Goal: Task Accomplishment & Management: Use online tool/utility

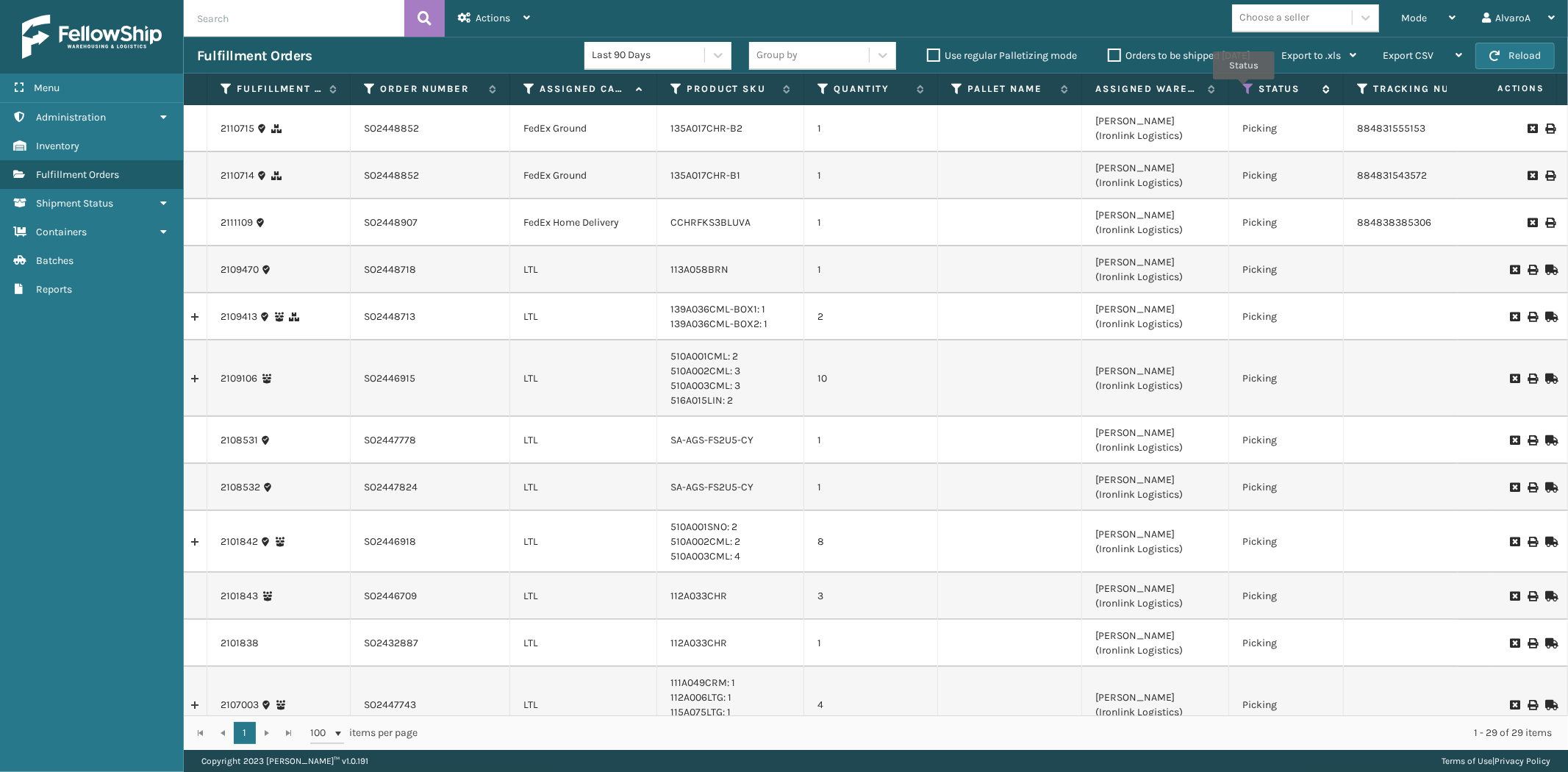
click at [1244, 90] on icon at bounding box center [1248, 89] width 12 height 13
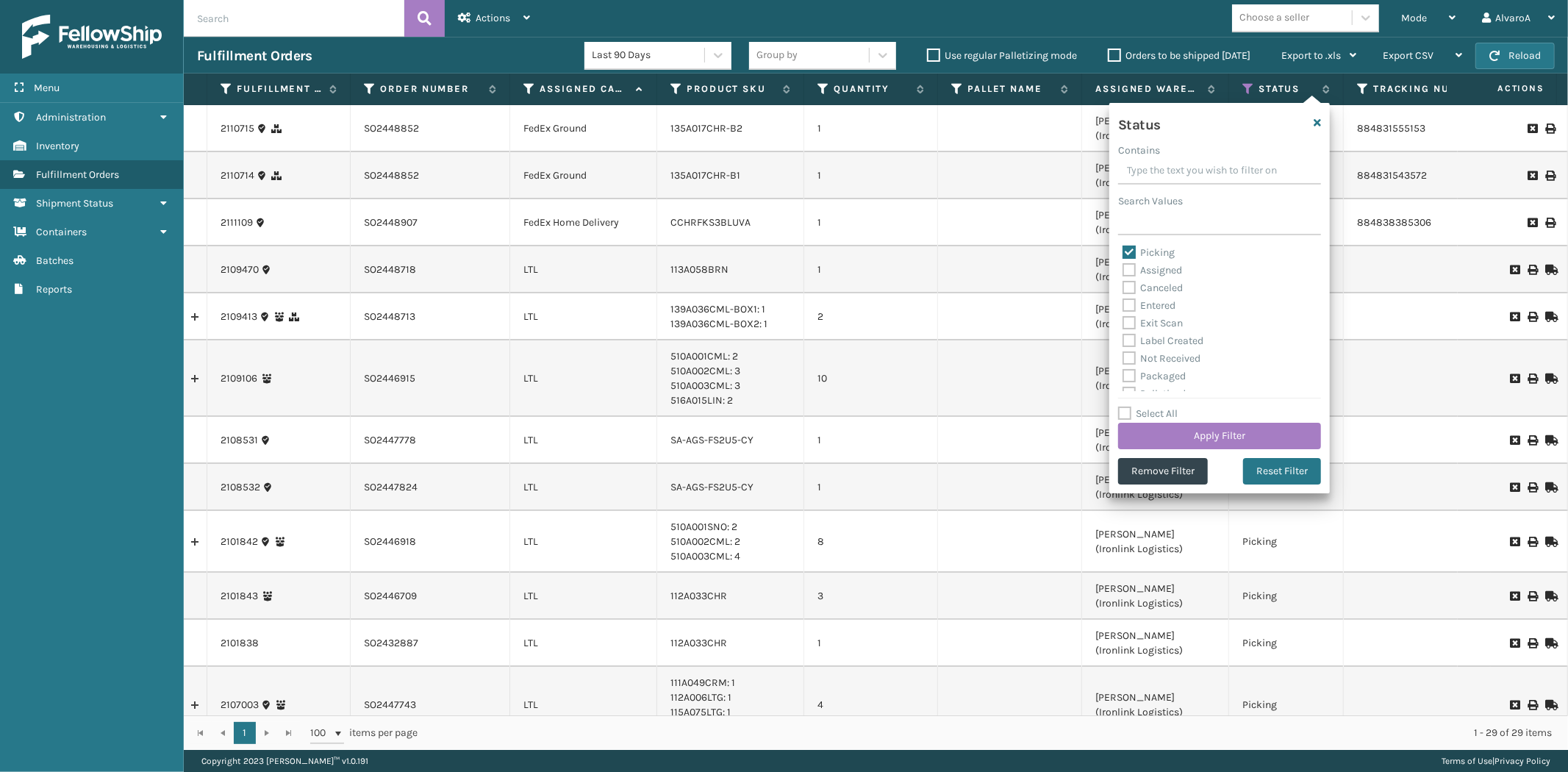
click at [1133, 251] on label "Picking" at bounding box center [1149, 251] width 52 height 12
click at [1123, 251] on input "Picking" at bounding box center [1123, 249] width 1 height 9
checkbox input "false"
click at [1129, 270] on label "Assigned" at bounding box center [1153, 269] width 60 height 12
click at [1123, 270] on input "Assigned" at bounding box center [1123, 266] width 1 height 9
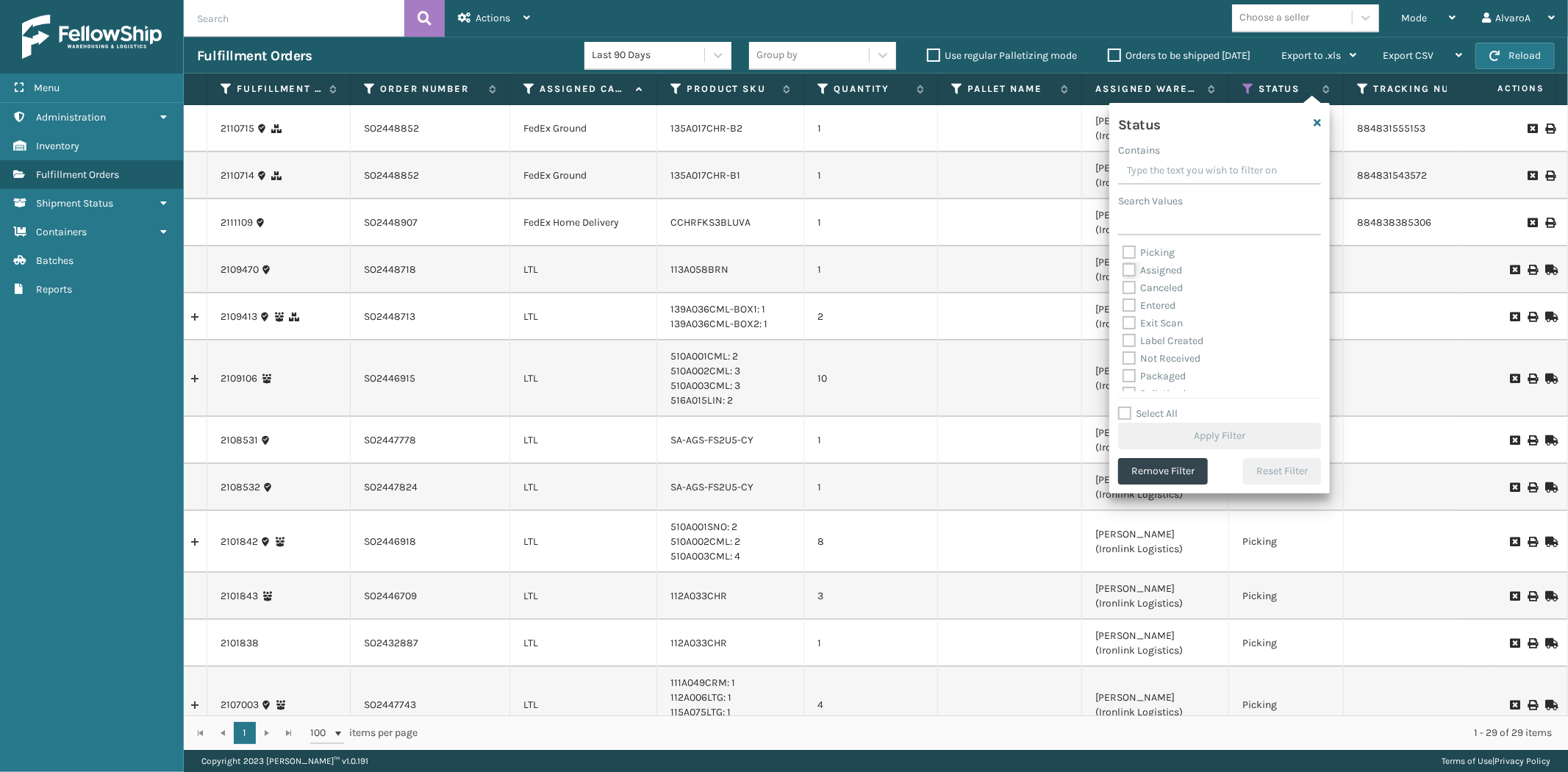
checkbox input "true"
click at [1141, 431] on button "Apply Filter" at bounding box center [1219, 436] width 203 height 26
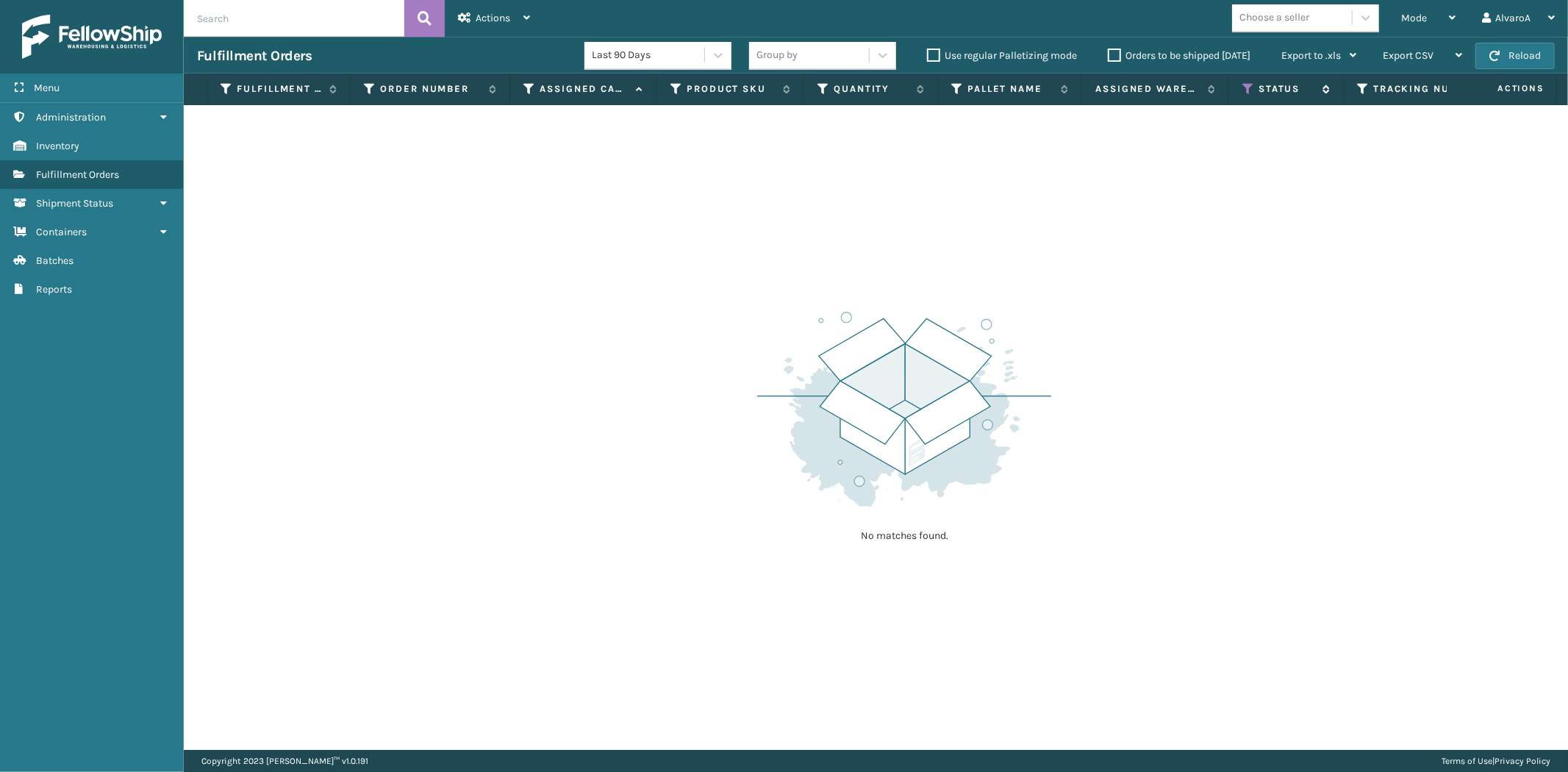
click at [1243, 87] on th "Status" at bounding box center [1287, 90] width 115 height 32
click at [1244, 86] on icon at bounding box center [1248, 89] width 12 height 13
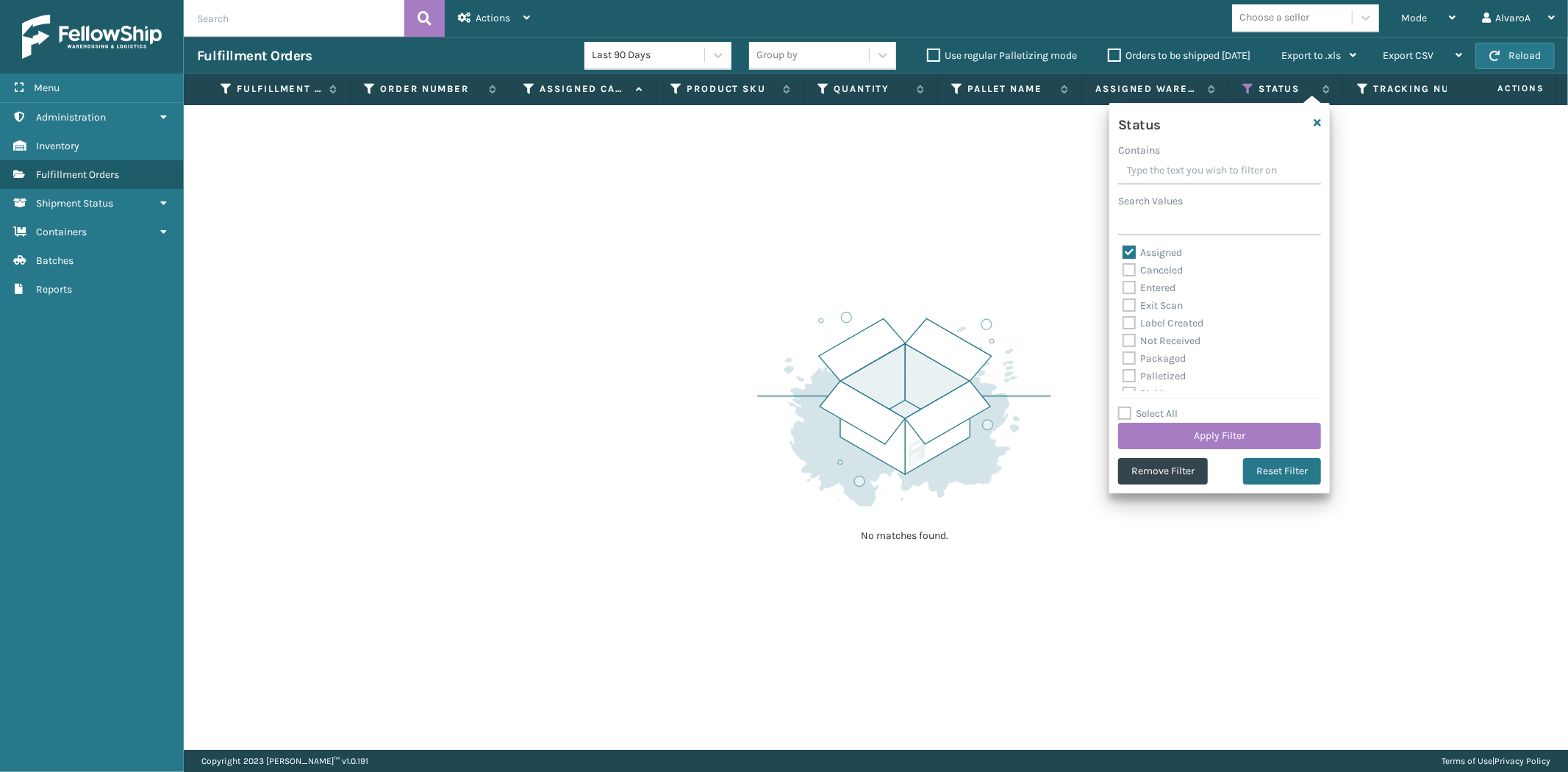
click at [1128, 246] on label "Assigned" at bounding box center [1153, 251] width 60 height 12
click at [1123, 246] on input "Assigned" at bounding box center [1123, 249] width 1 height 9
checkbox input "false"
drag, startPoint x: 1135, startPoint y: 310, endPoint x: 1177, endPoint y: 432, distance: 129.0
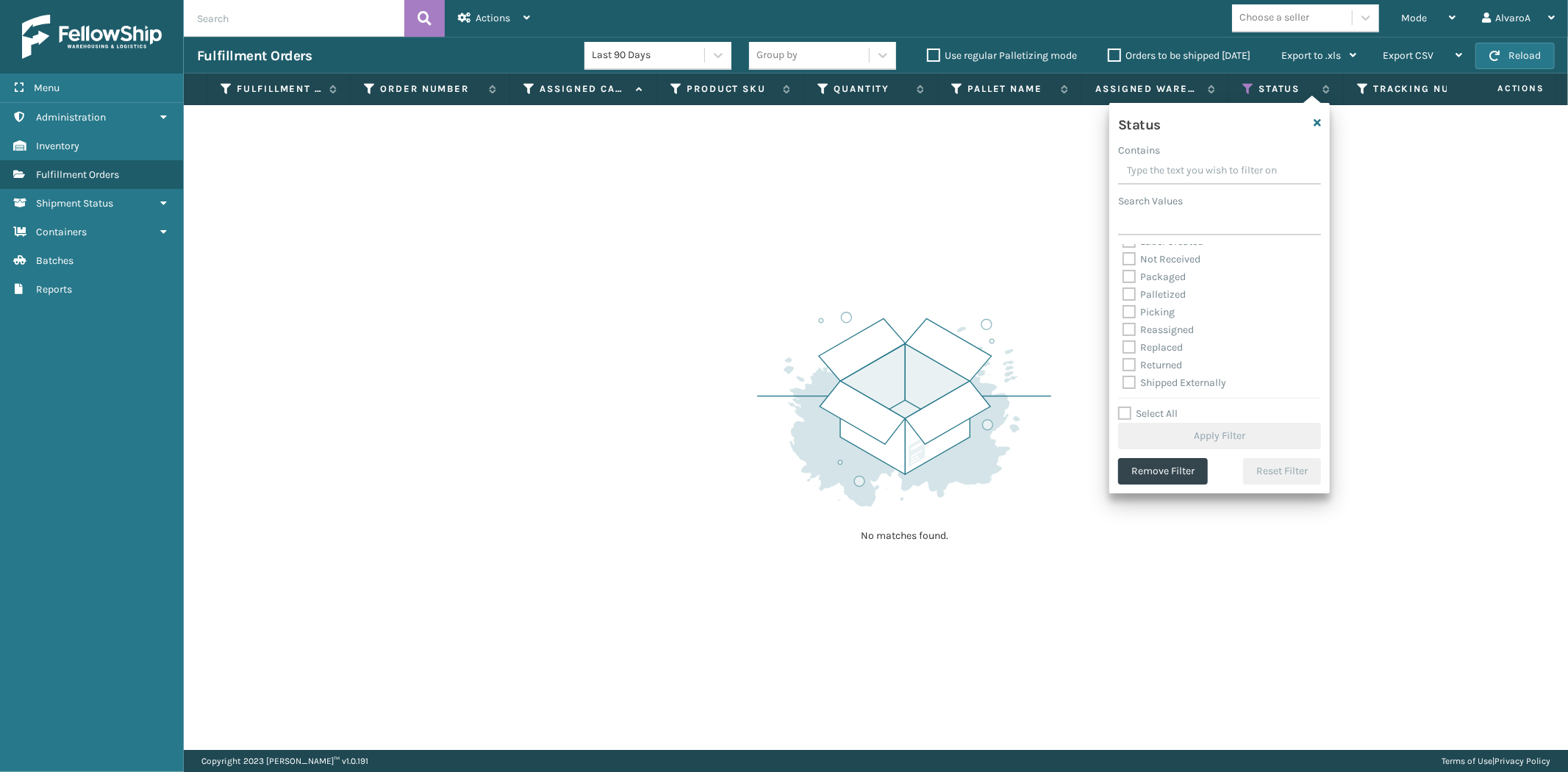
click at [1134, 311] on label "Picking" at bounding box center [1149, 311] width 52 height 12
drag, startPoint x: 1132, startPoint y: 310, endPoint x: 1135, endPoint y: 393, distance: 83.1
click at [1132, 312] on label "Picking" at bounding box center [1149, 311] width 52 height 12
click at [1123, 312] on input "Picking" at bounding box center [1123, 308] width 1 height 9
checkbox input "true"
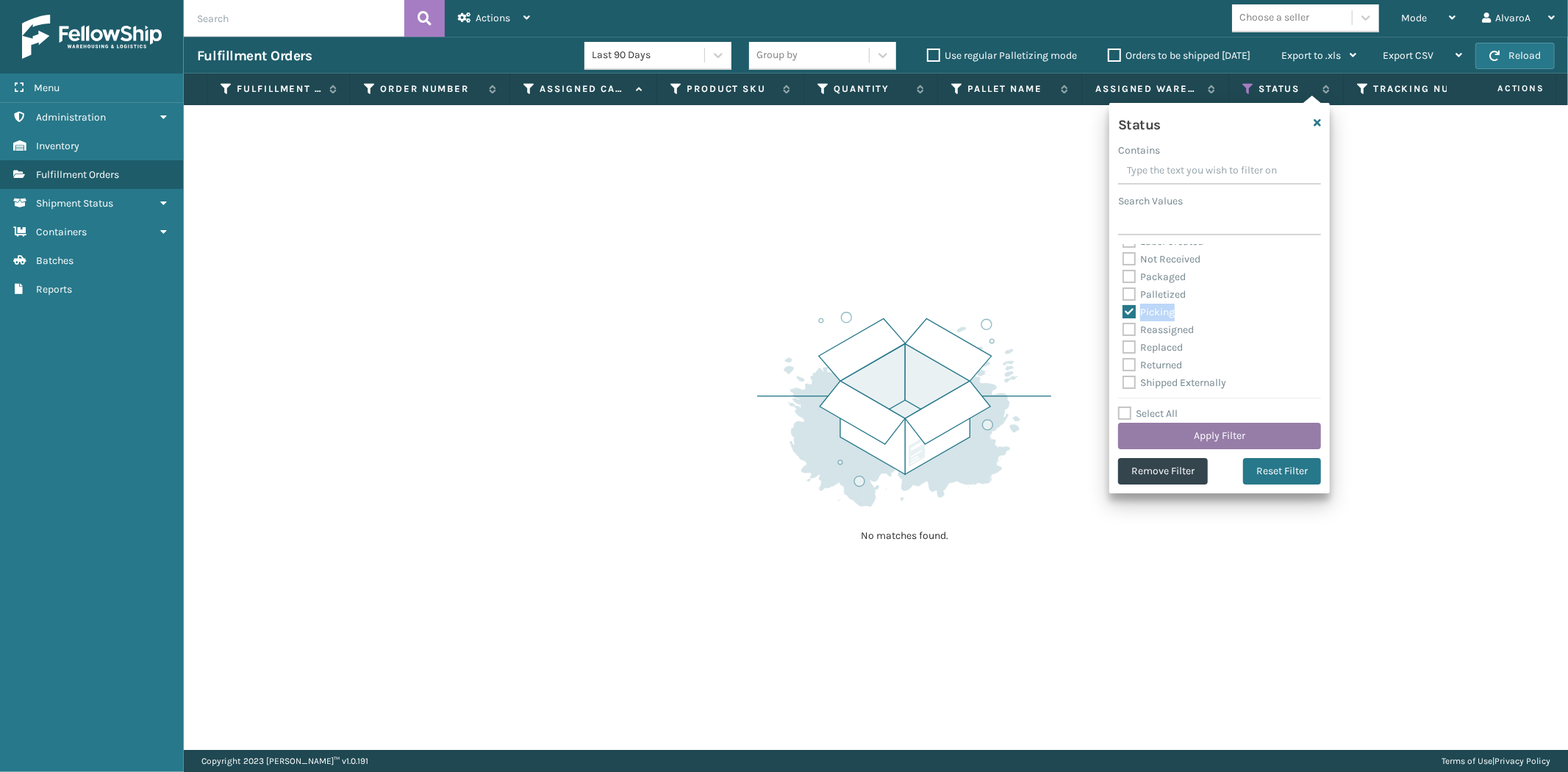
click at [1137, 442] on button "Apply Filter" at bounding box center [1219, 436] width 203 height 26
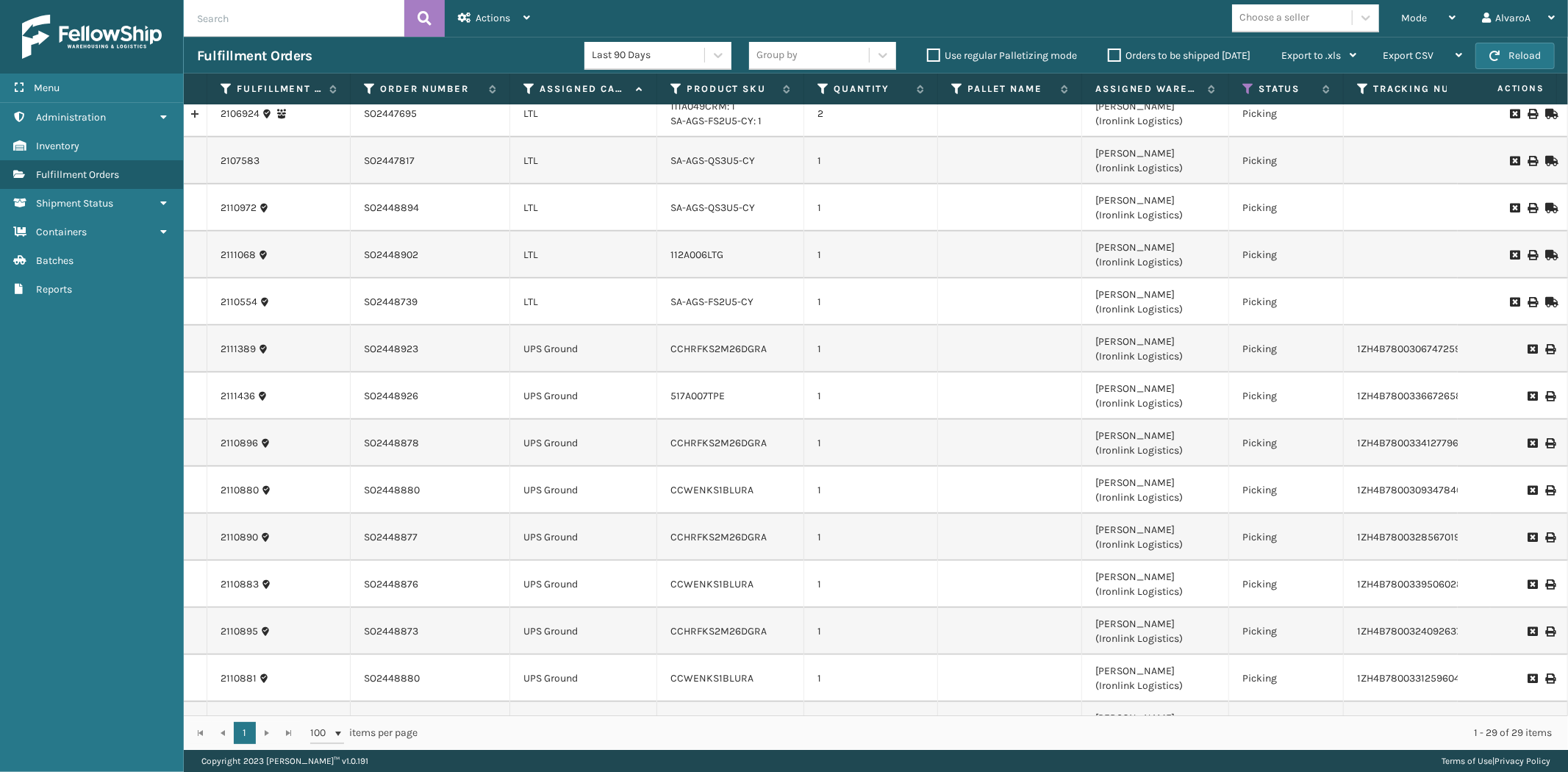
scroll to position [838, 0]
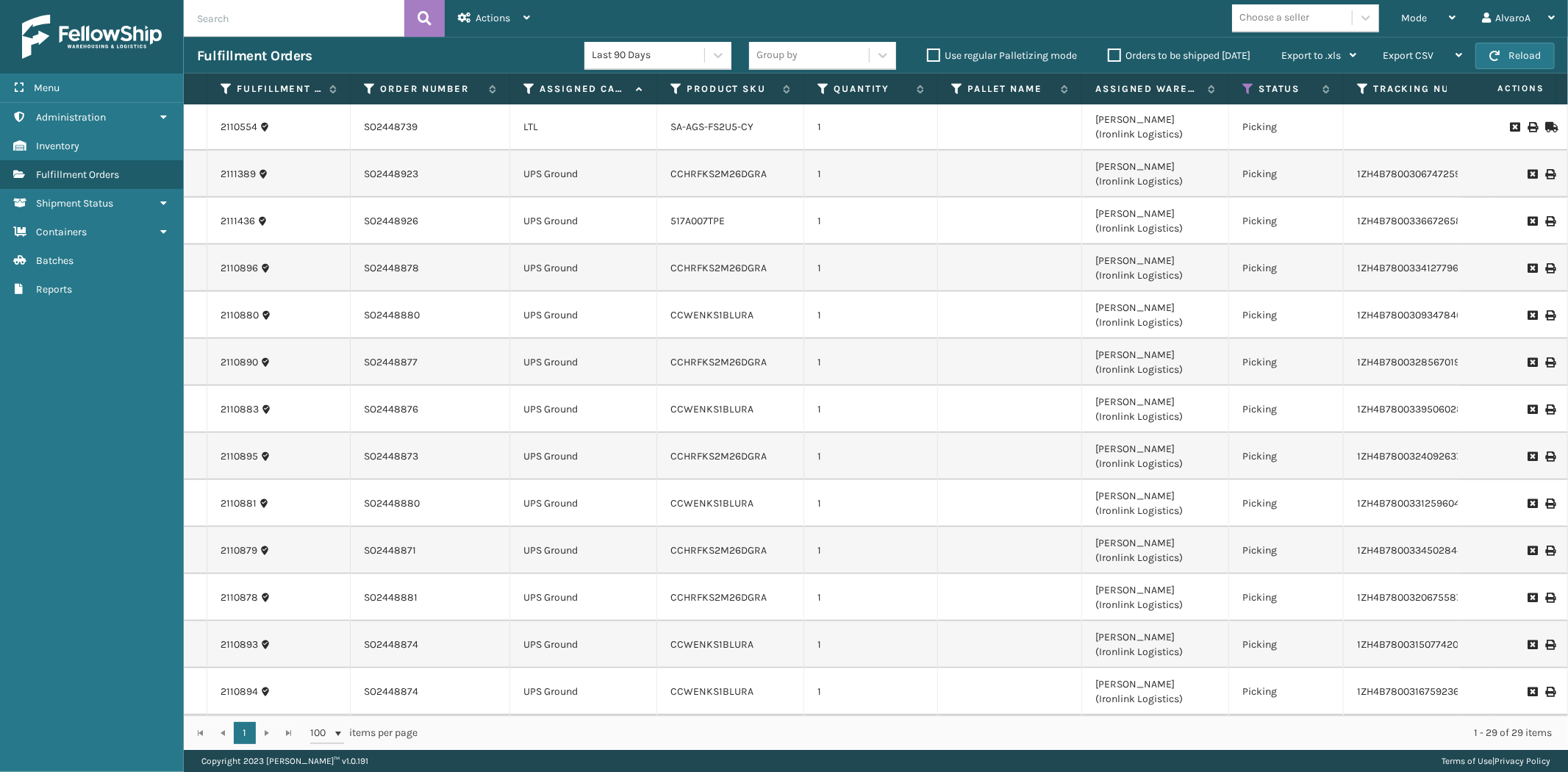
click at [599, 96] on th "Assigned Carrier Service" at bounding box center [583, 90] width 147 height 32
click at [620, 92] on label "Assigned Carrier Service" at bounding box center [583, 89] width 89 height 13
click at [588, 98] on th "Assigned Carrier Service" at bounding box center [583, 90] width 147 height 32
click at [593, 88] on label "Assigned Carrier Service" at bounding box center [583, 89] width 89 height 13
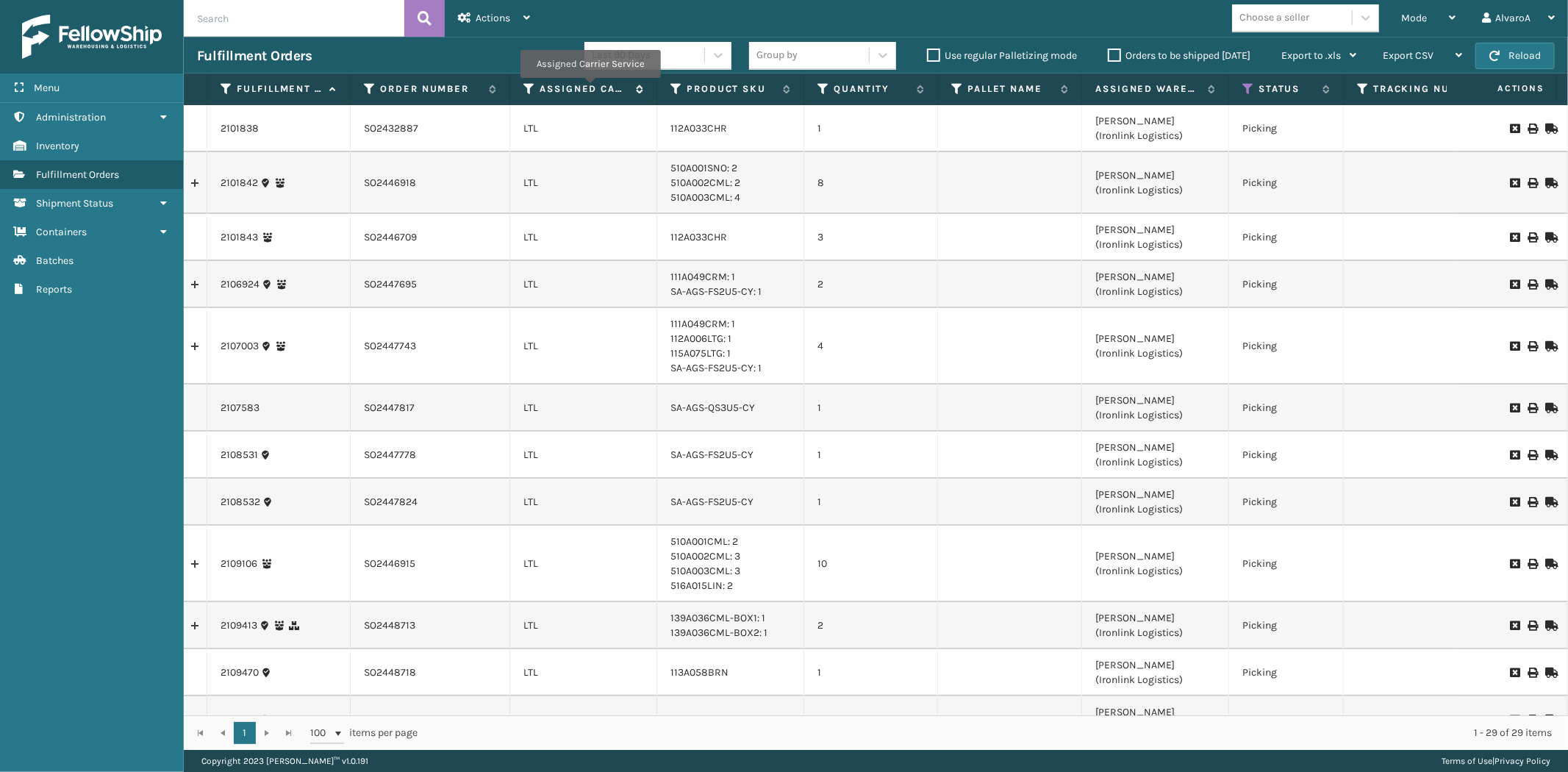
click at [590, 88] on label "Assigned Carrier Service" at bounding box center [583, 89] width 89 height 13
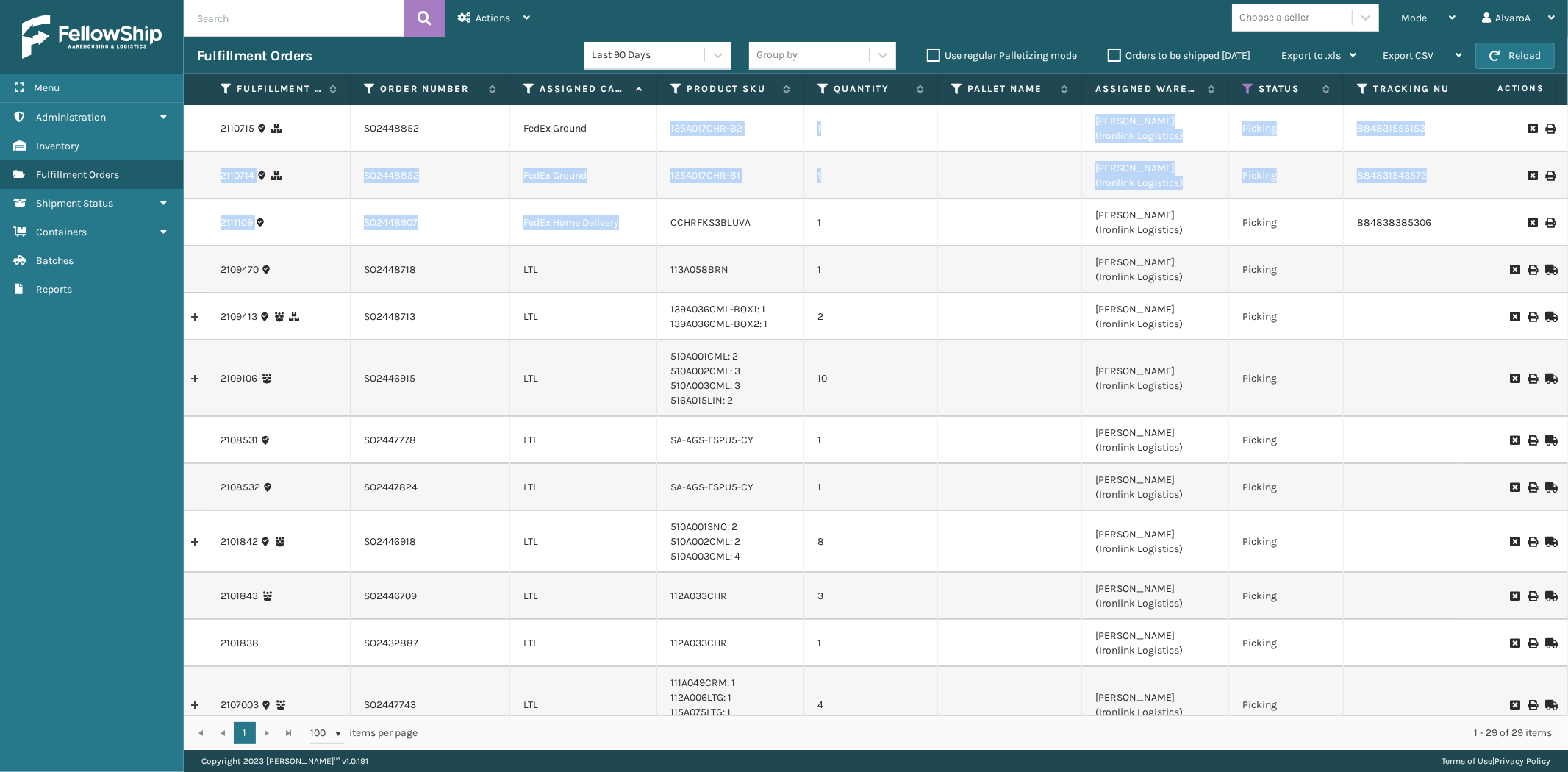
drag, startPoint x: 624, startPoint y: 142, endPoint x: 635, endPoint y: 225, distance: 83.7
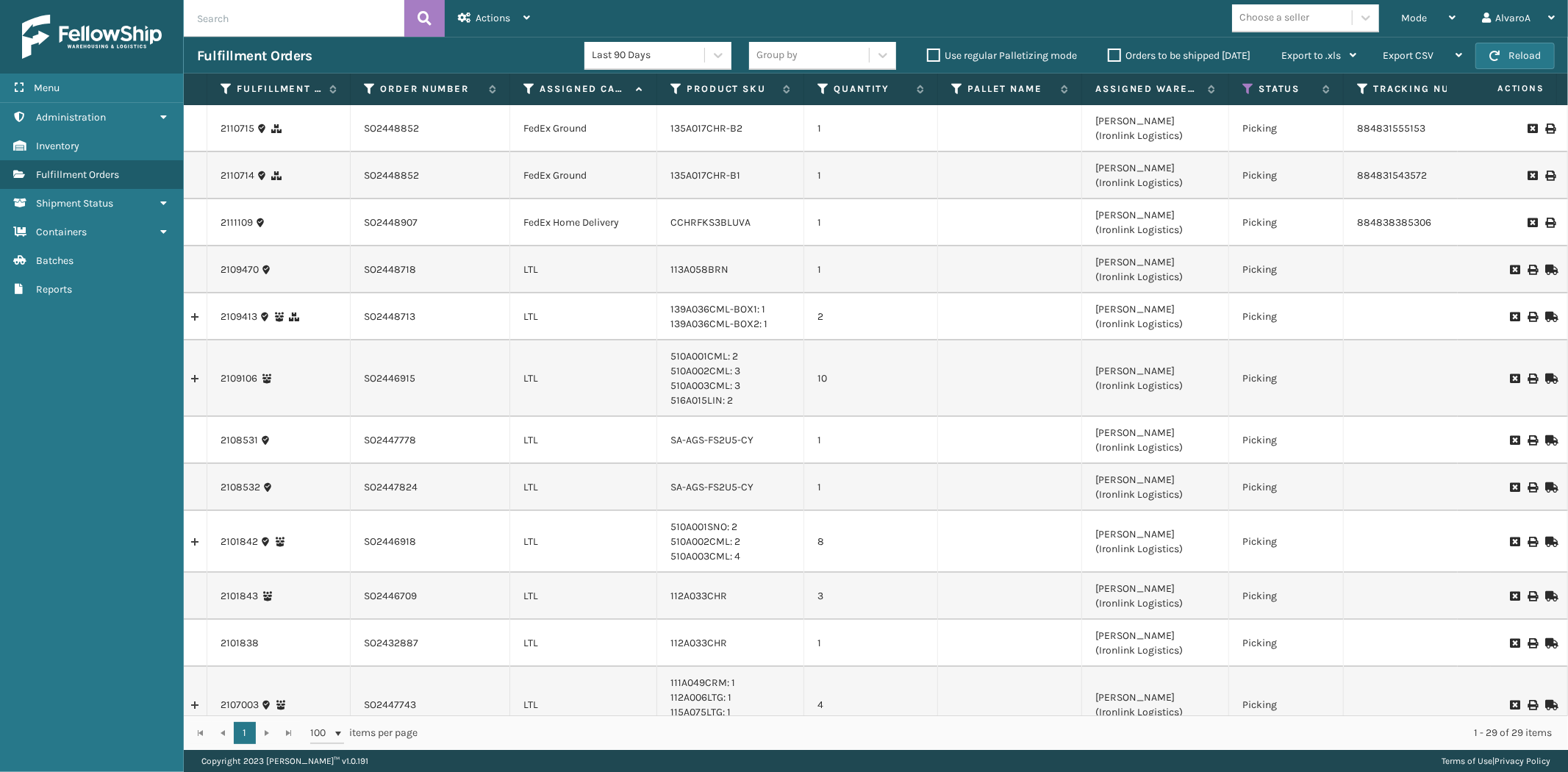
click at [611, 288] on td "LTL" at bounding box center [583, 269] width 147 height 47
click at [1398, 22] on div "Mode Regular Mode Picking Mode Labeling Mode Exit Scan Mode" at bounding box center [1428, 18] width 80 height 36
click at [1248, 87] on icon at bounding box center [1248, 89] width 12 height 13
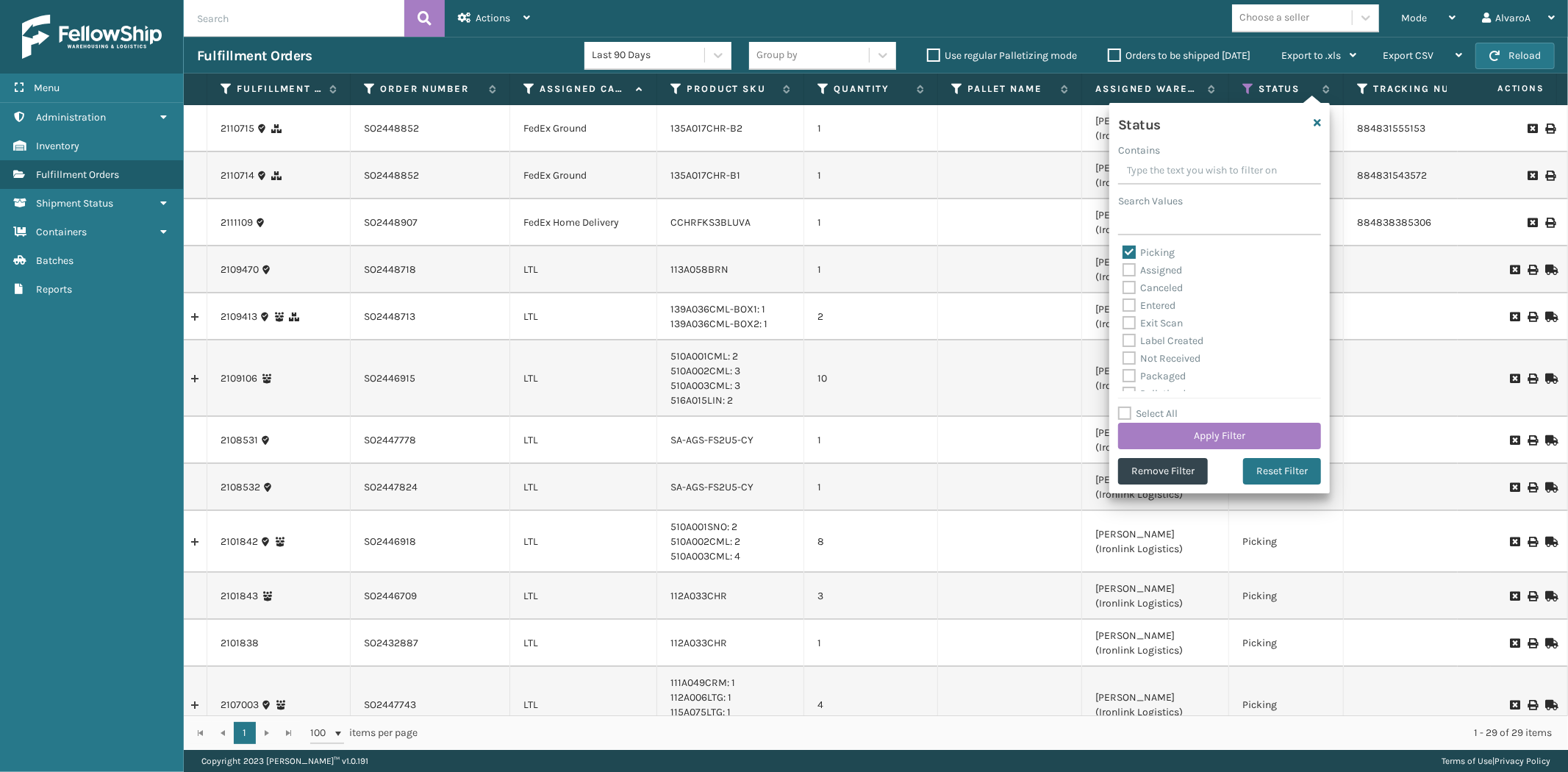
click at [1129, 248] on label "Picking" at bounding box center [1149, 251] width 52 height 12
click at [1123, 248] on input "Picking" at bounding box center [1123, 249] width 1 height 9
checkbox input "false"
click at [1129, 313] on label "Palletized" at bounding box center [1155, 311] width 64 height 12
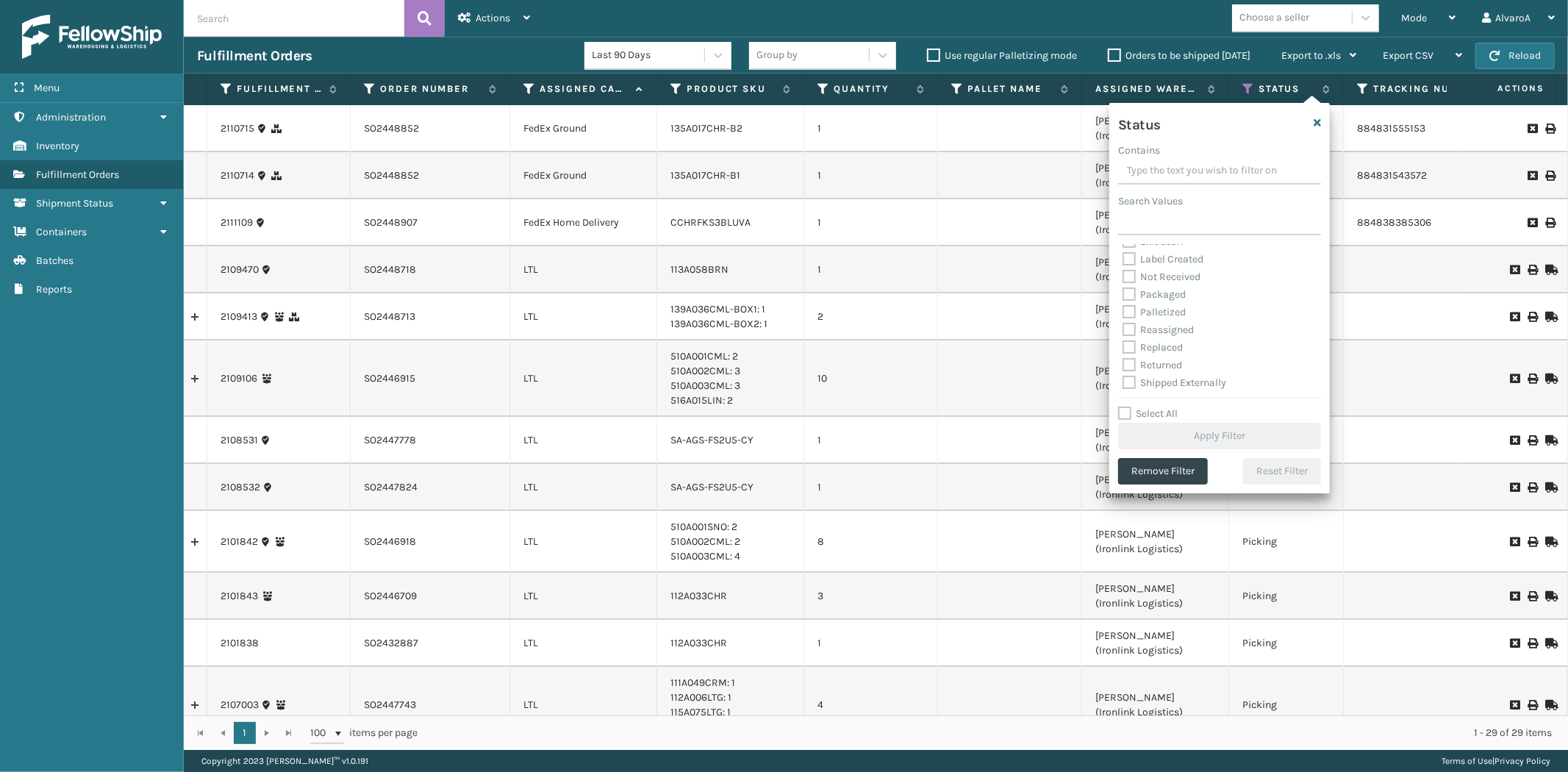
click at [1123, 313] on input "Palletized" at bounding box center [1123, 308] width 1 height 9
checkbox input "true"
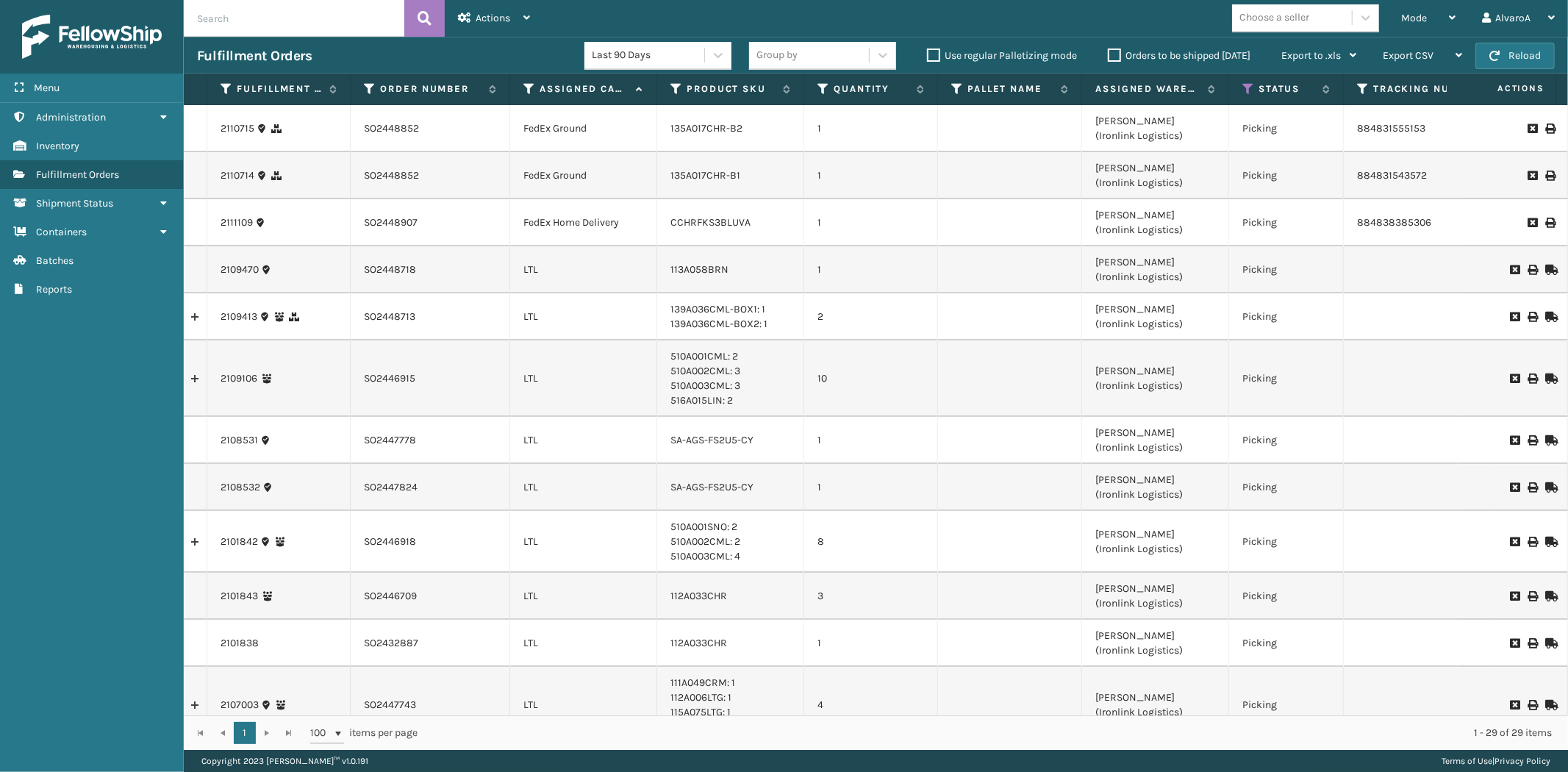
click at [1119, 57] on label "Orders to be shipped [DATE]" at bounding box center [1179, 55] width 143 height 12
click at [1109, 57] on input "Orders to be shipped [DATE]" at bounding box center [1108, 51] width 1 height 9
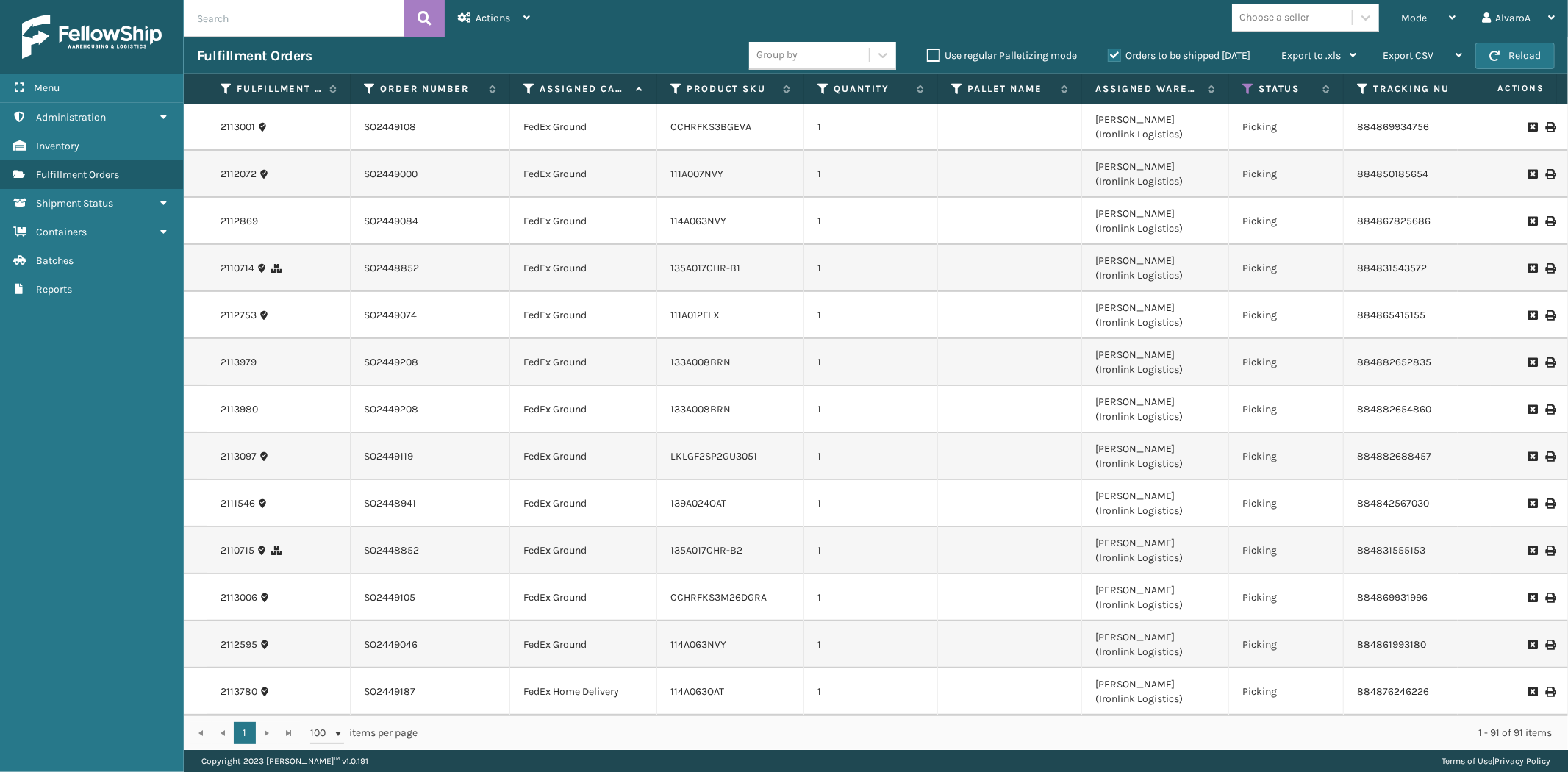
scroll to position [0, 0]
click at [1446, 27] on div "Mode" at bounding box center [1429, 18] width 54 height 36
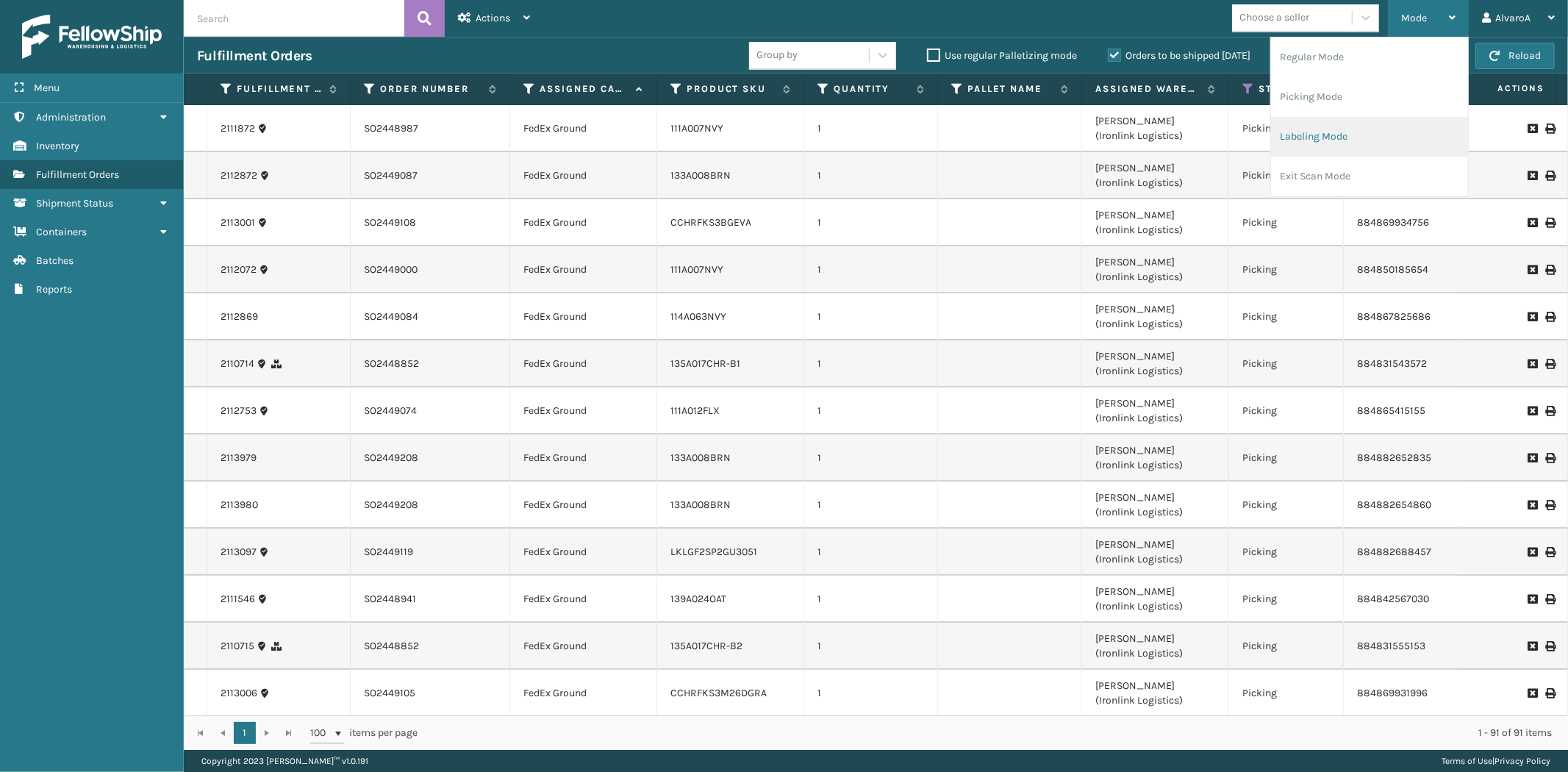
click at [1309, 123] on li "Labeling Mode" at bounding box center [1369, 136] width 197 height 39
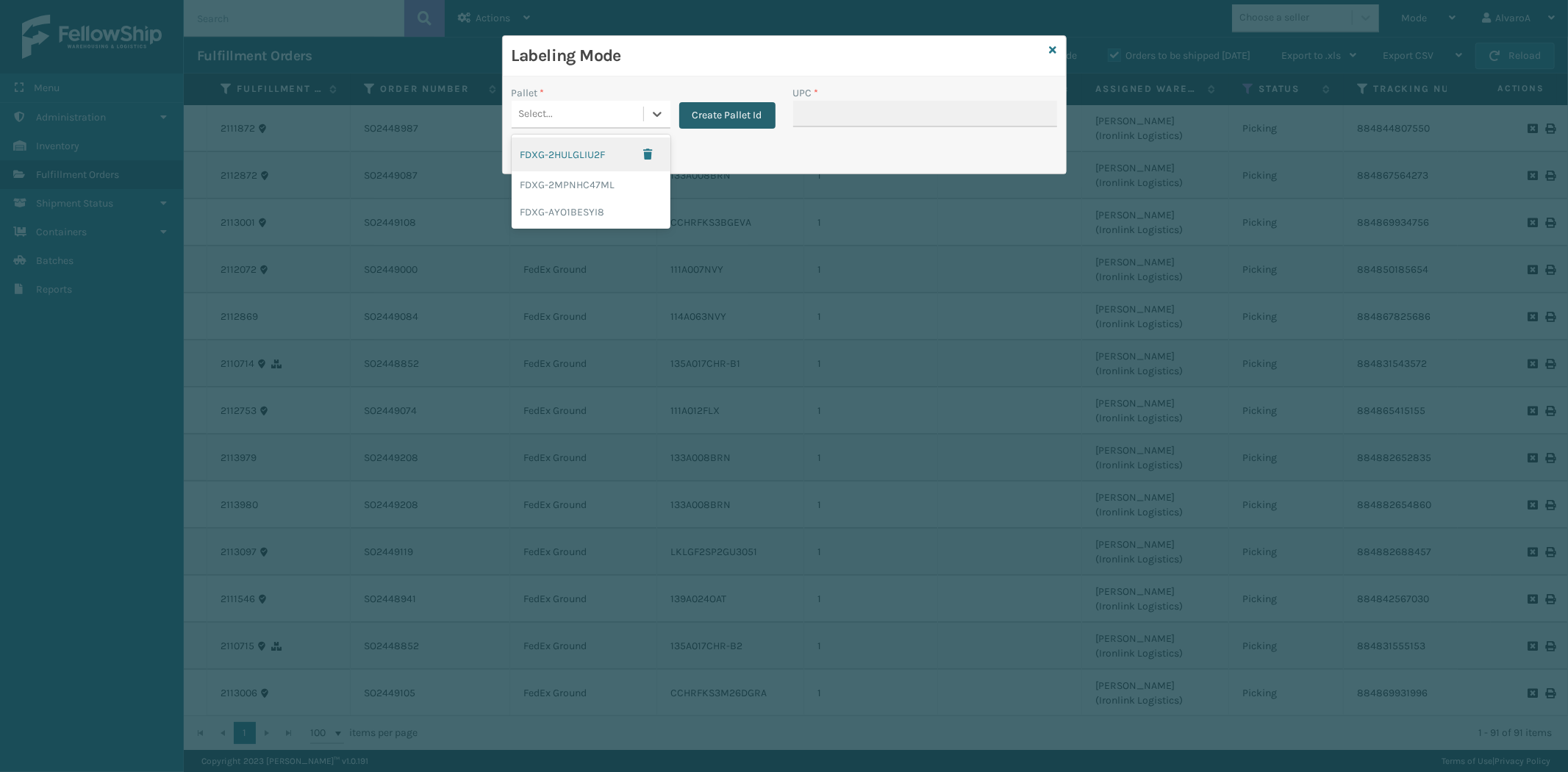
drag, startPoint x: 662, startPoint y: 108, endPoint x: 711, endPoint y: 114, distance: 49.4
click at [666, 113] on div at bounding box center [657, 114] width 26 height 26
click at [739, 116] on button "Create Pallet Id" at bounding box center [726, 115] width 96 height 26
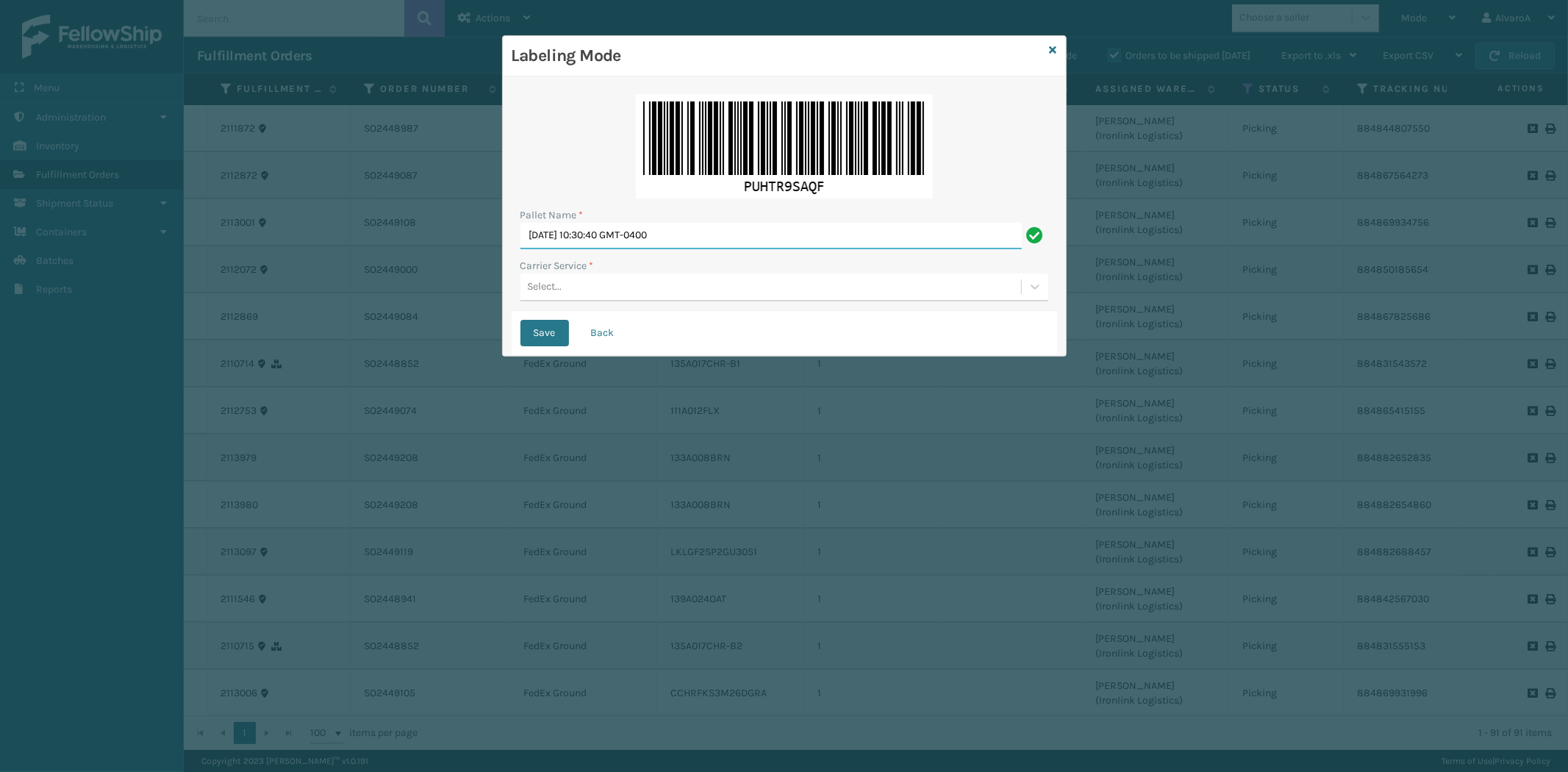
drag, startPoint x: 760, startPoint y: 233, endPoint x: 272, endPoint y: 347, distance: 501.1
click at [285, 363] on div "Labeling Mode Pallet Name * [DATE] 10:30:40 GMT-0400 Carrier Service * Select..…" at bounding box center [784, 386] width 1568 height 772
type input "l"
type input ";"
type input "LPN 517229"
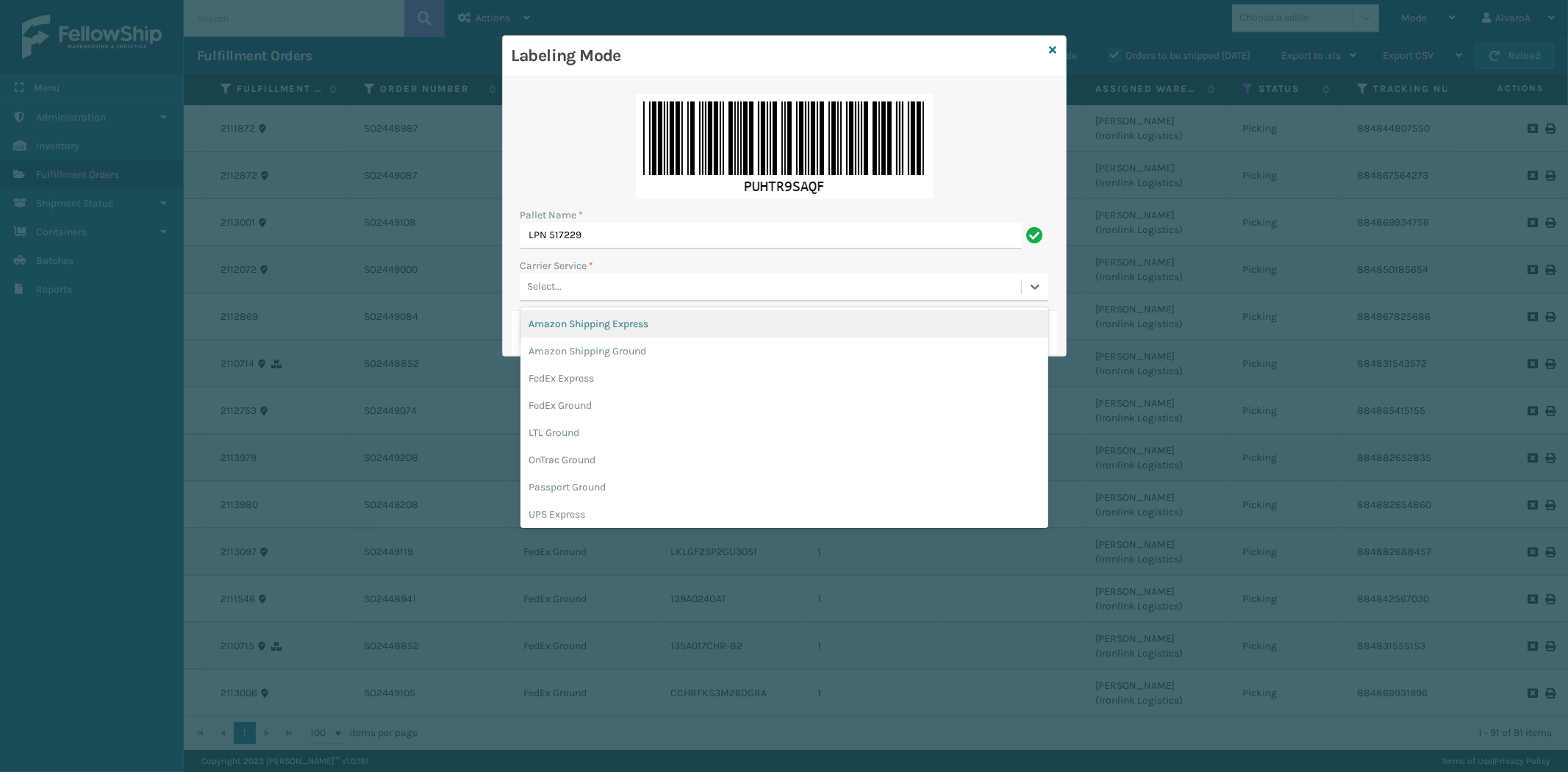
click at [600, 281] on div "Select..." at bounding box center [770, 287] width 500 height 24
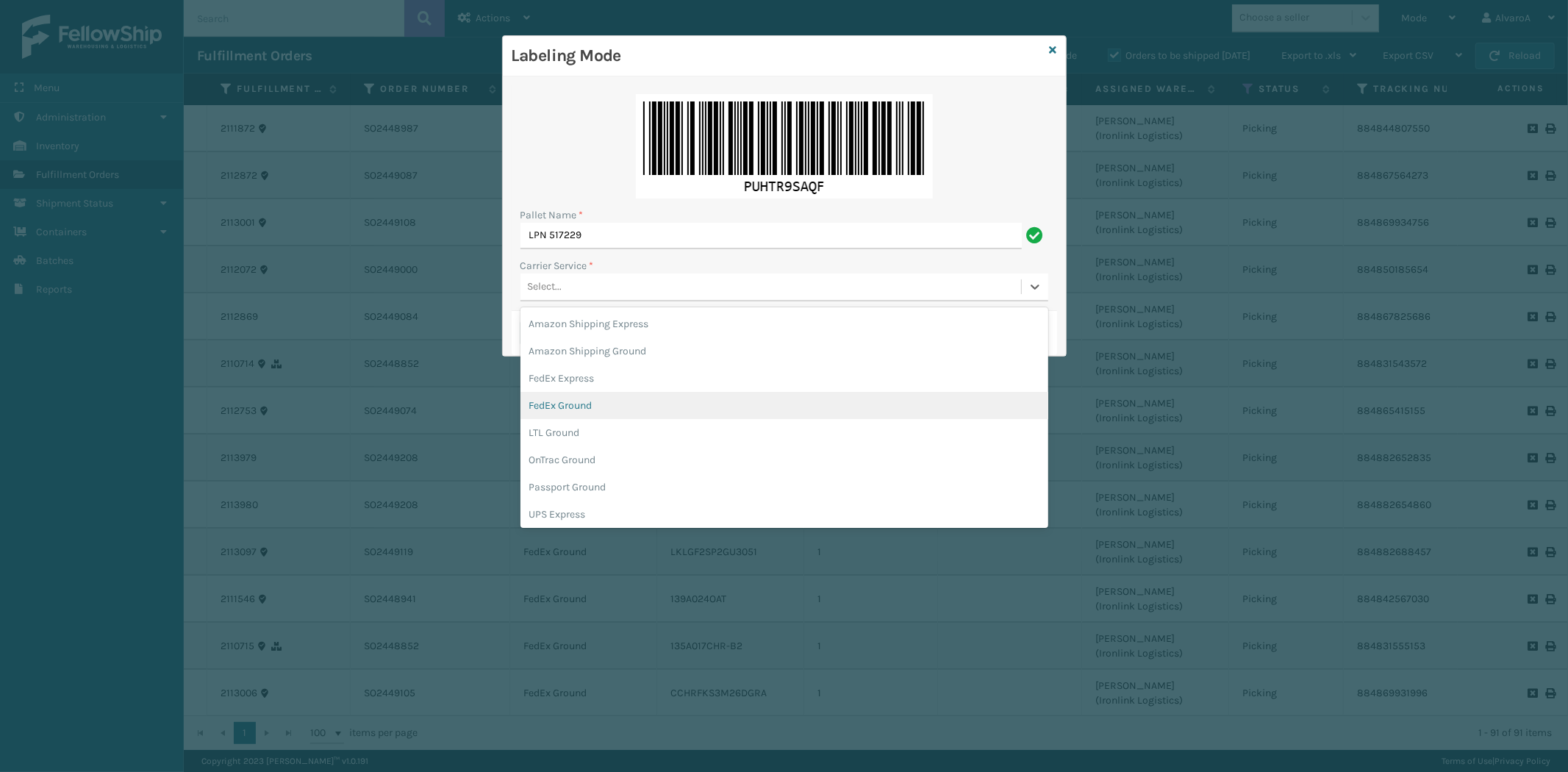
drag, startPoint x: 590, startPoint y: 414, endPoint x: 530, endPoint y: 338, distance: 96.8
click at [590, 414] on div "FedEx Ground" at bounding box center [784, 405] width 528 height 27
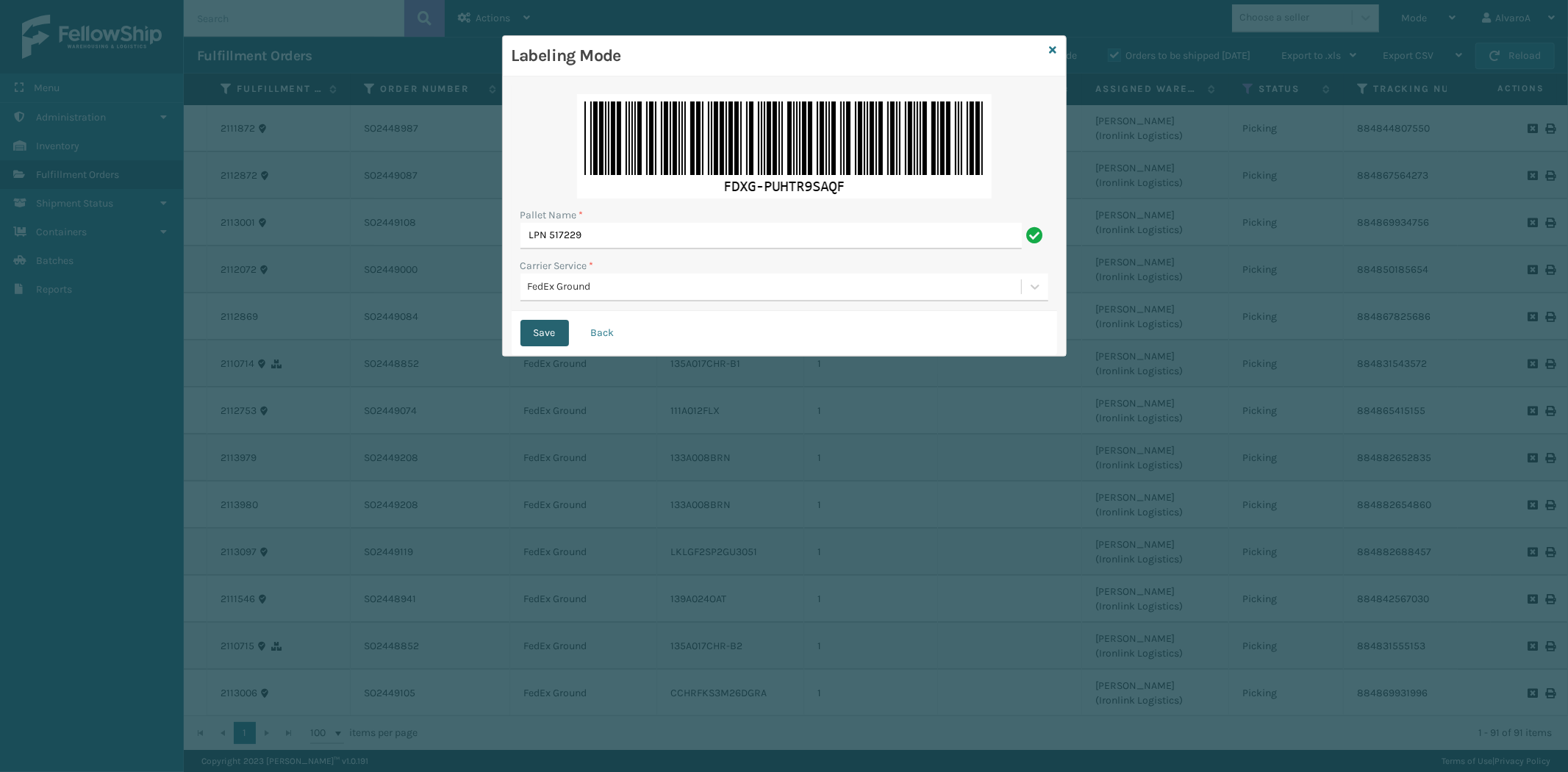
click at [549, 329] on button "Save" at bounding box center [545, 333] width 49 height 26
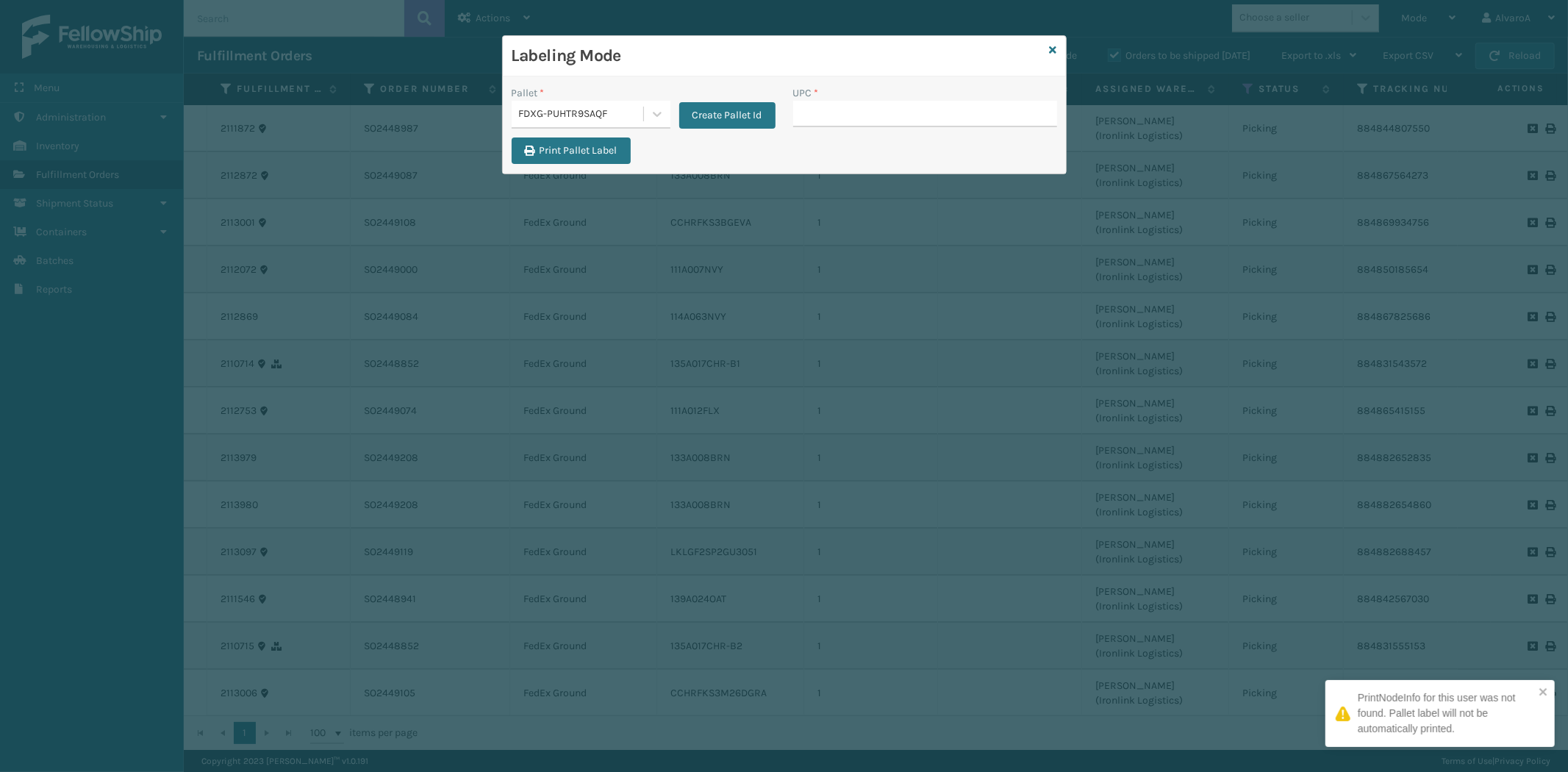
click at [887, 116] on input "UPC *" at bounding box center [925, 114] width 264 height 26
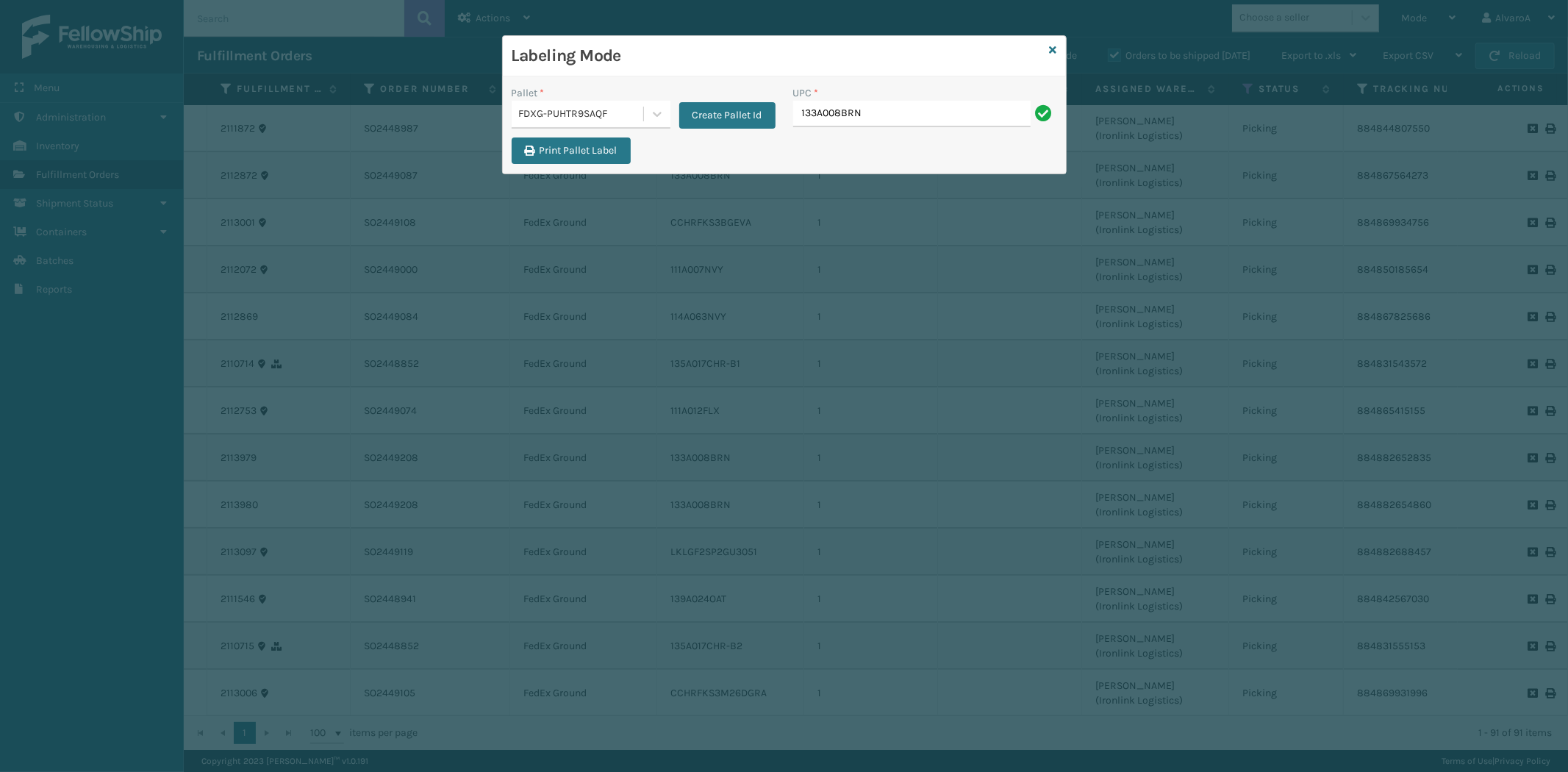
type input "133A008BRN"
type input "133A013NVY"
type input "LKLGF2SP2GU3051"
click at [1052, 50] on icon at bounding box center [1054, 50] width 7 height 10
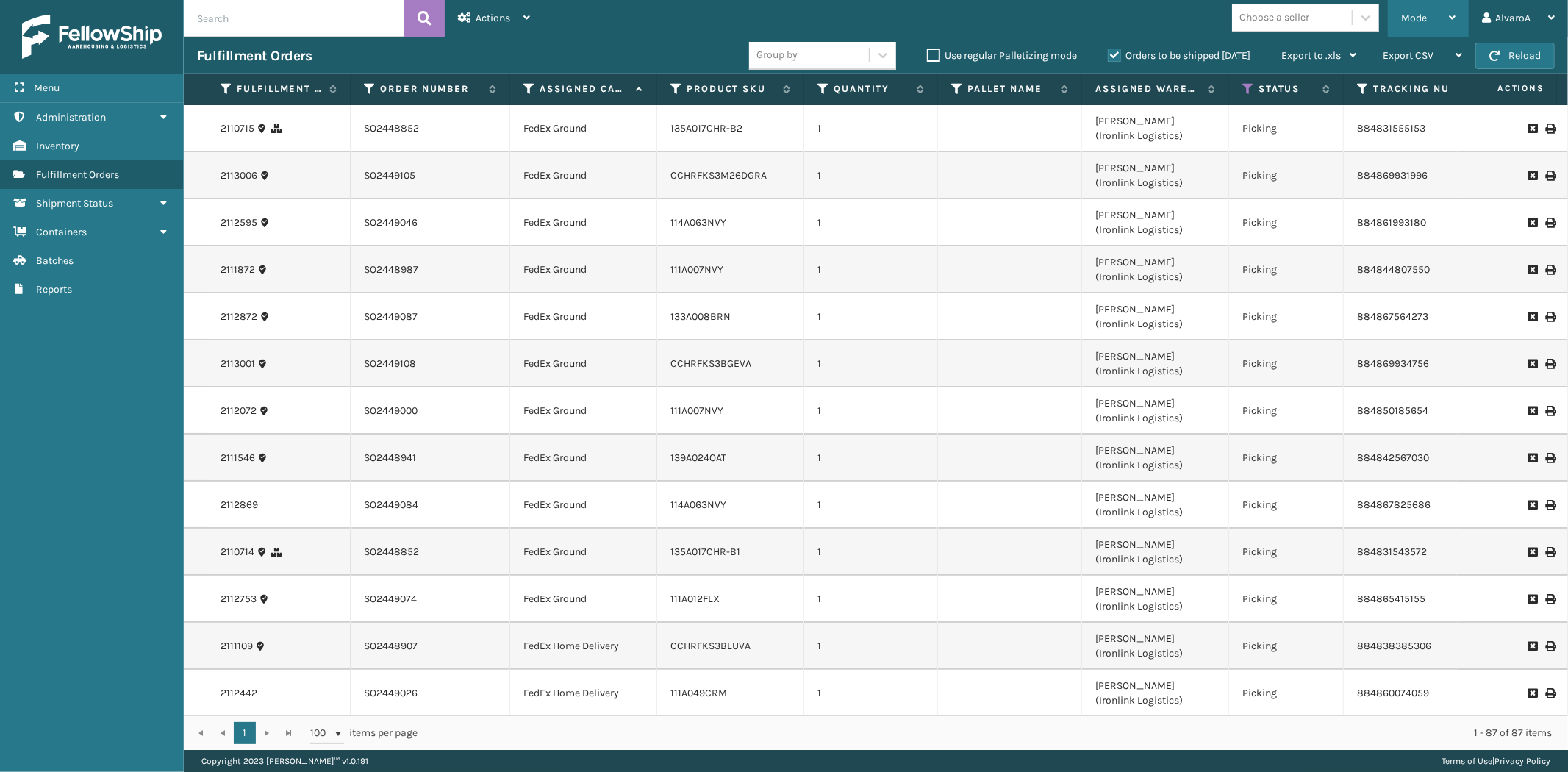
click at [1434, 17] on div "Mode" at bounding box center [1429, 18] width 54 height 36
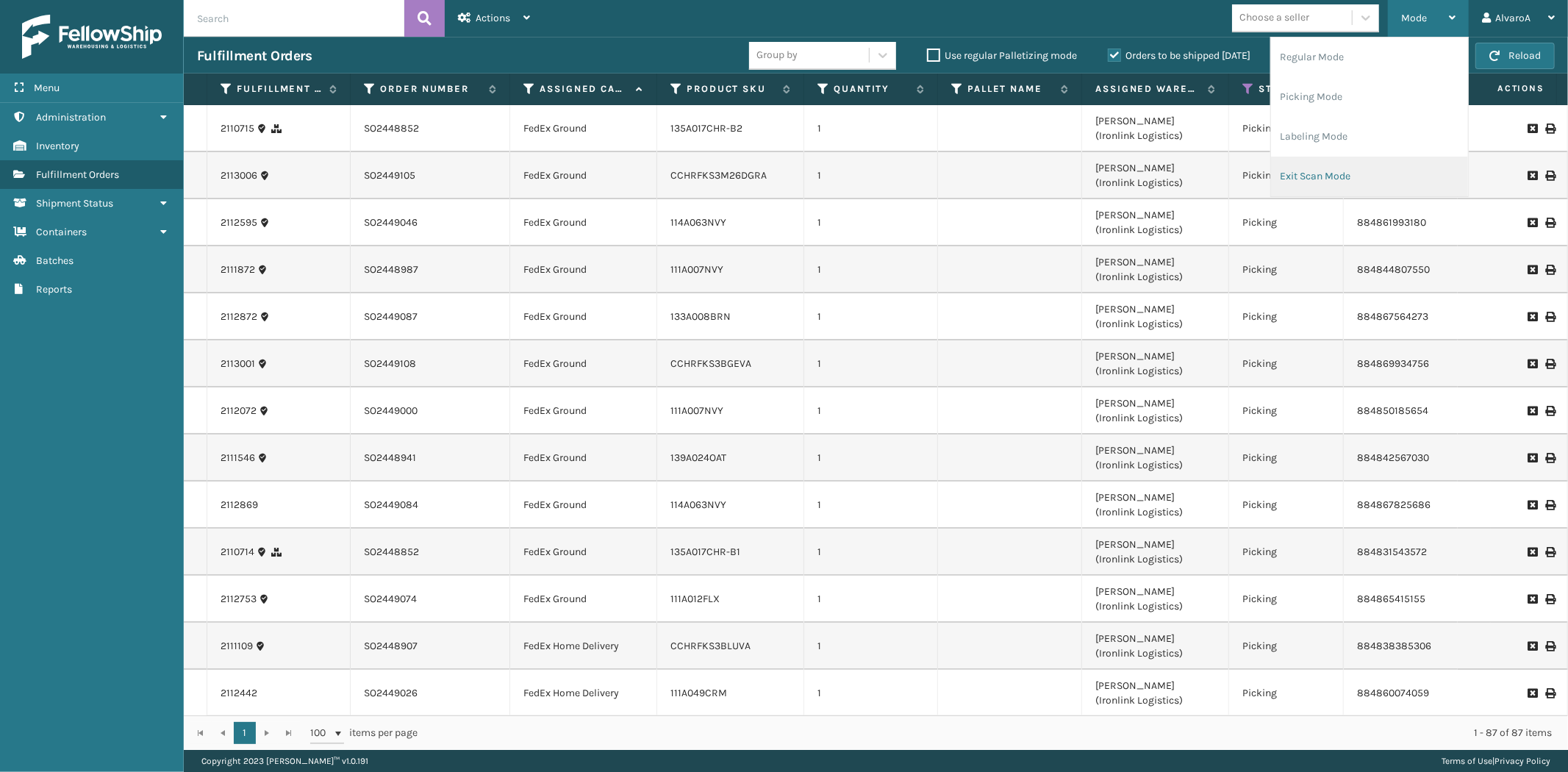
click at [1350, 177] on li "Exit Scan Mode" at bounding box center [1369, 176] width 197 height 39
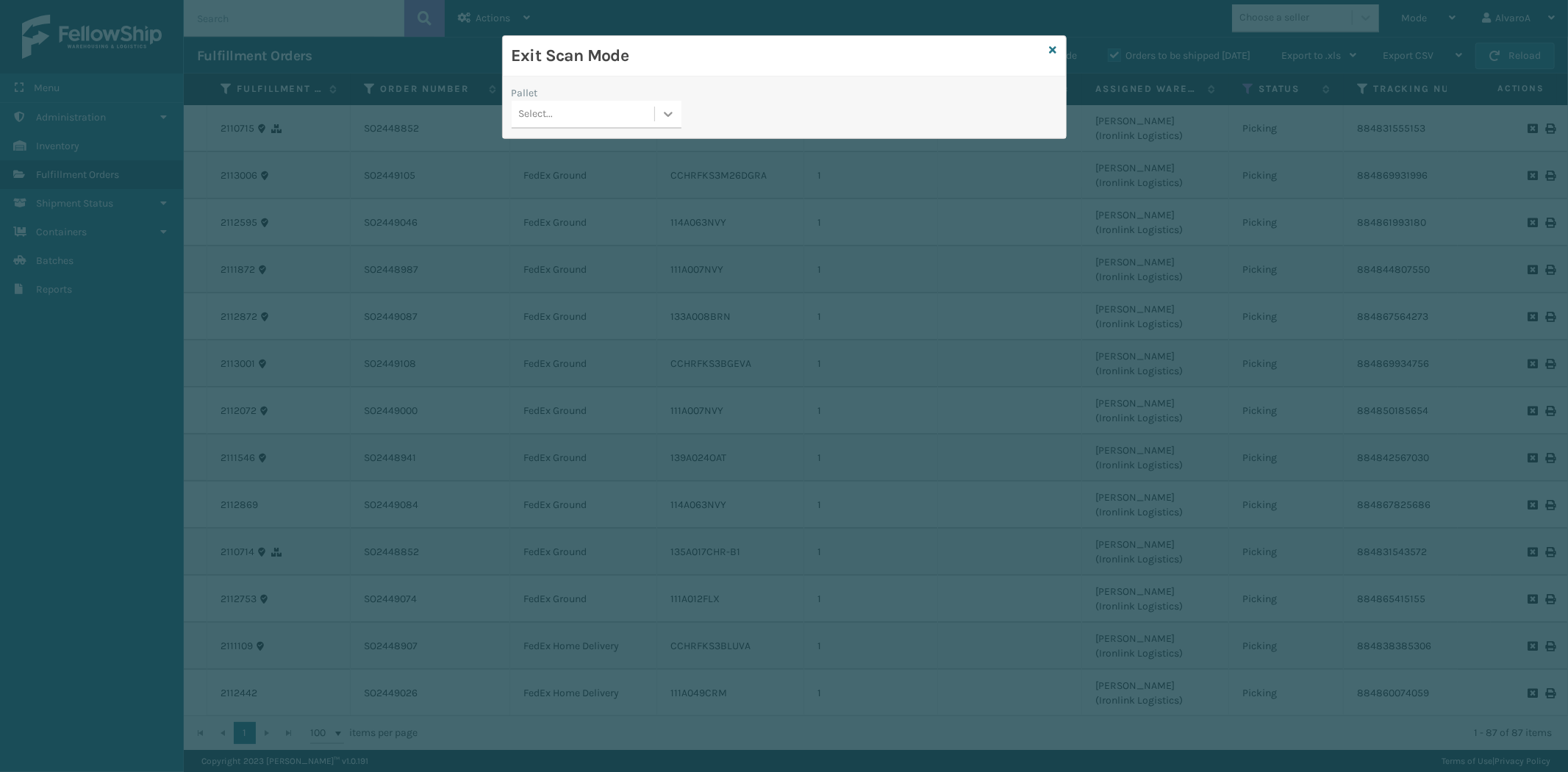
click at [674, 112] on icon at bounding box center [669, 114] width 15 height 15
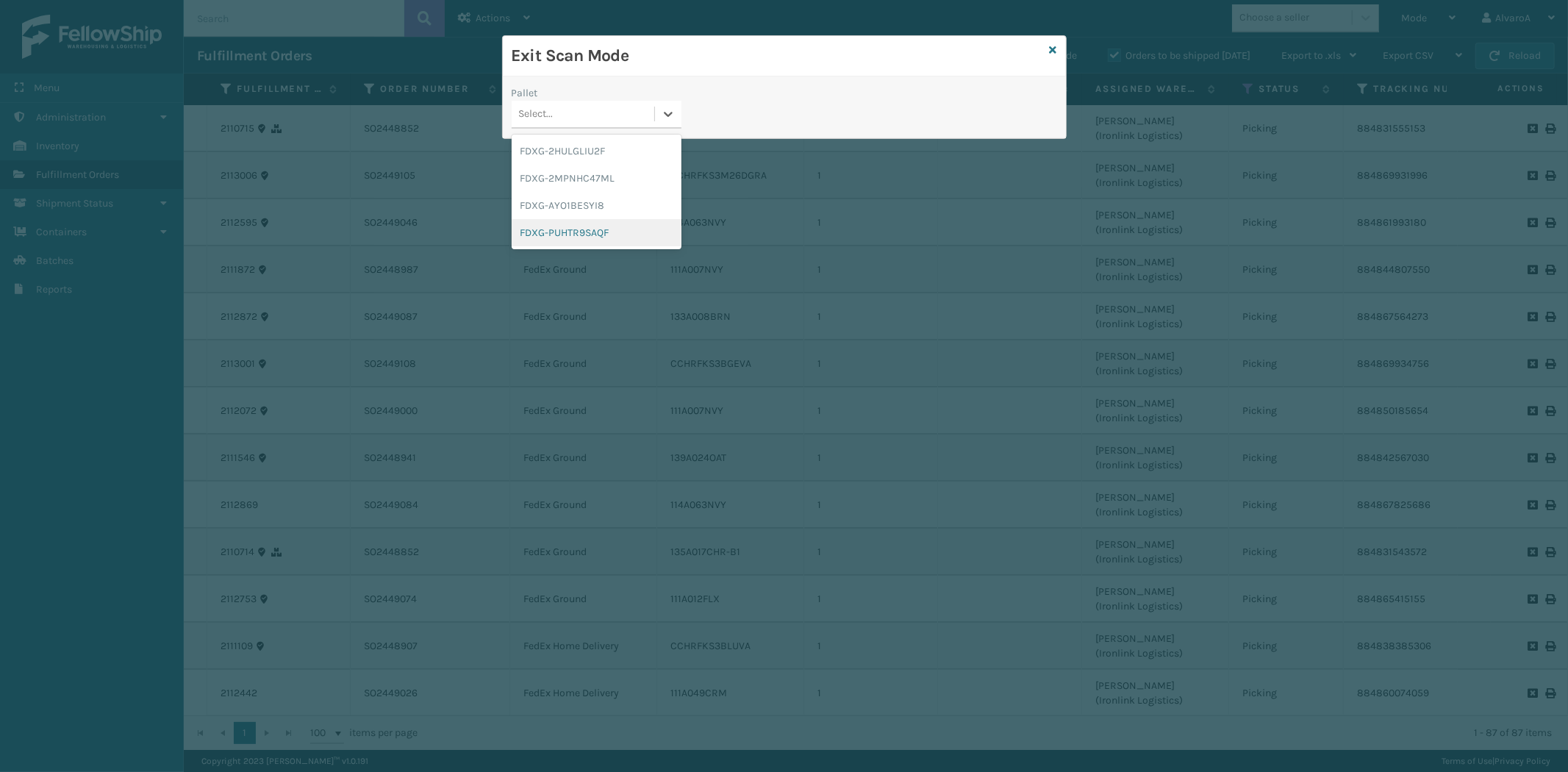
click at [583, 222] on div "FDXG-PUHTR9SAQF" at bounding box center [597, 232] width 170 height 27
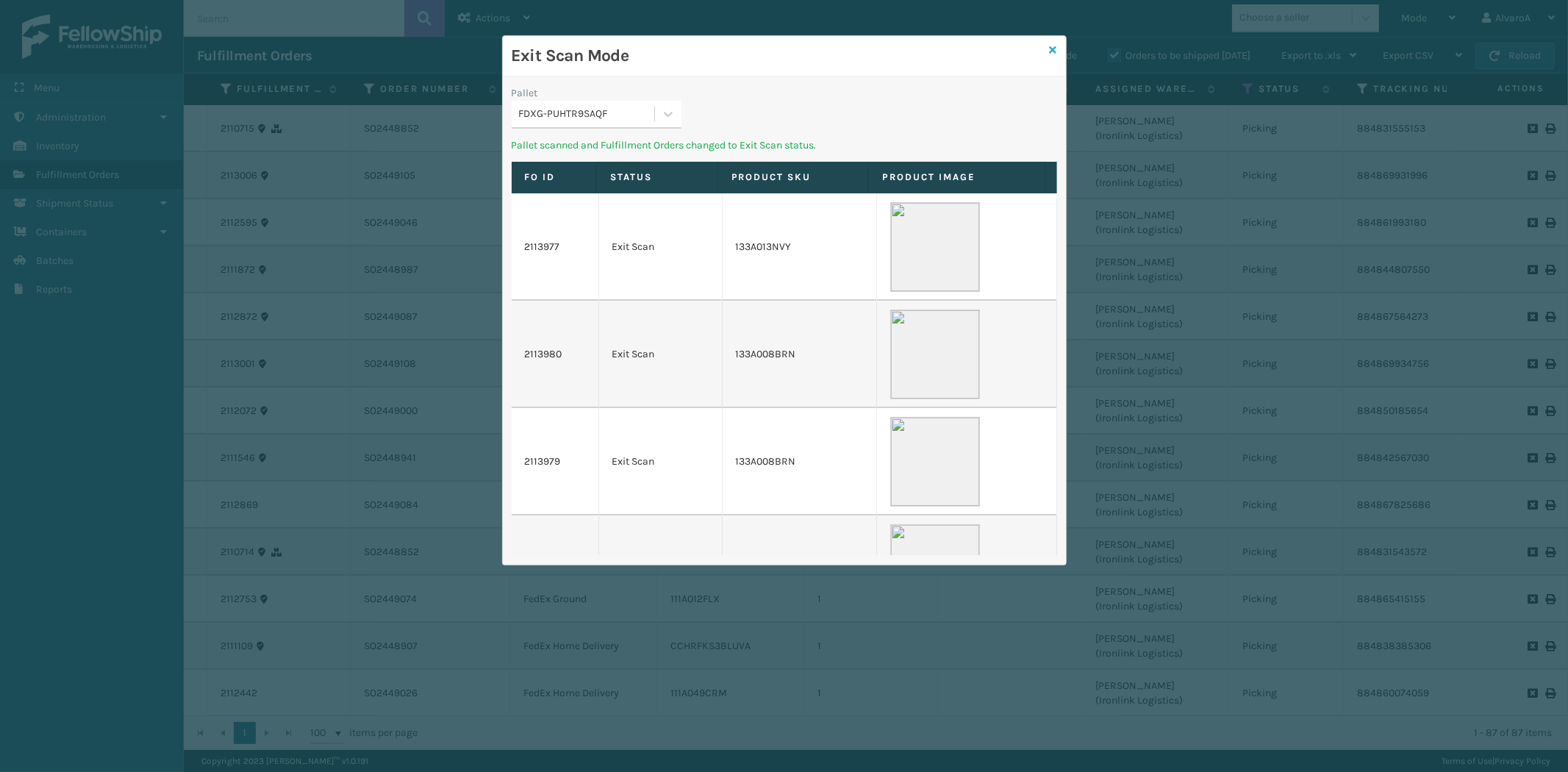
click at [1056, 54] on icon at bounding box center [1054, 50] width 7 height 10
